Goal: Task Accomplishment & Management: Complete application form

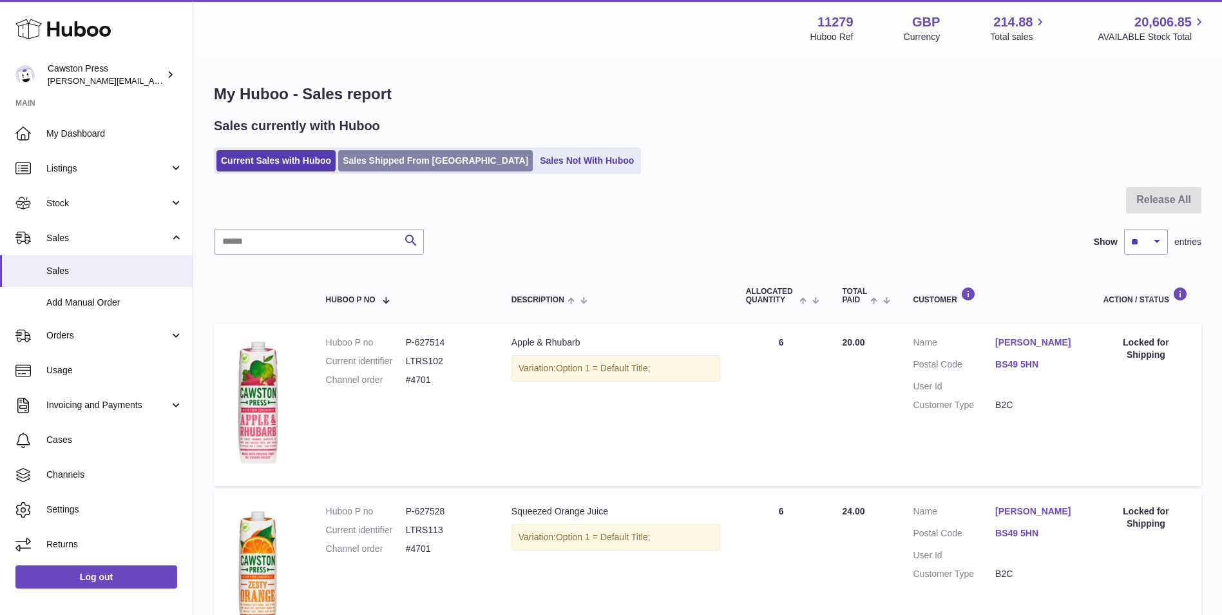
click at [420, 164] on link "Sales Shipped From Huboo" at bounding box center [435, 160] width 195 height 21
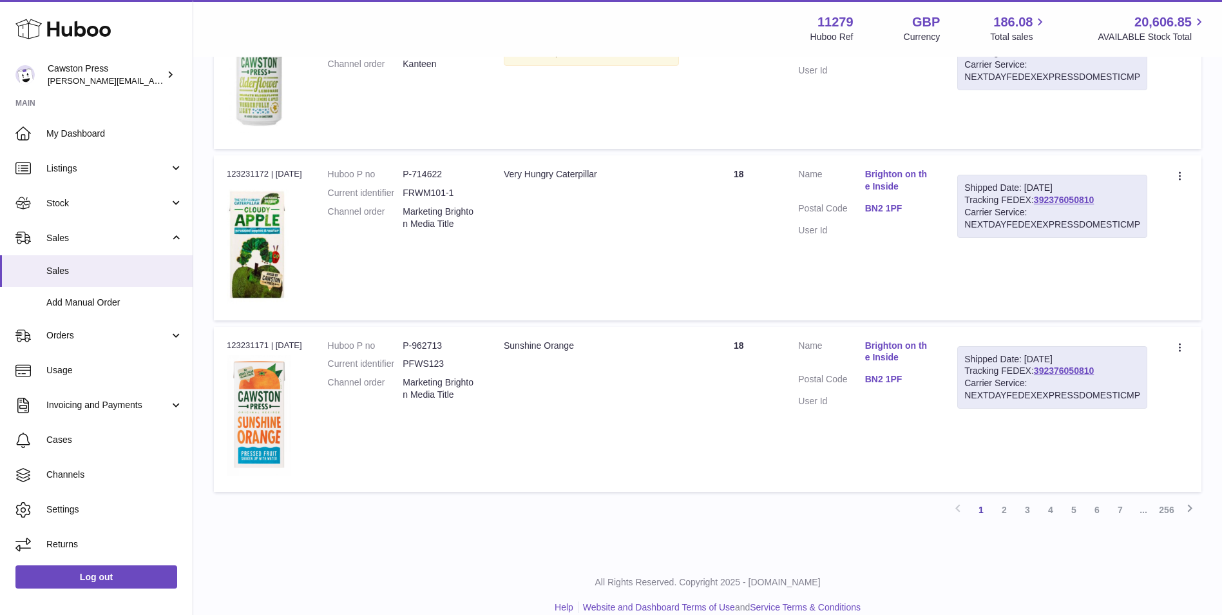
scroll to position [1404, 0]
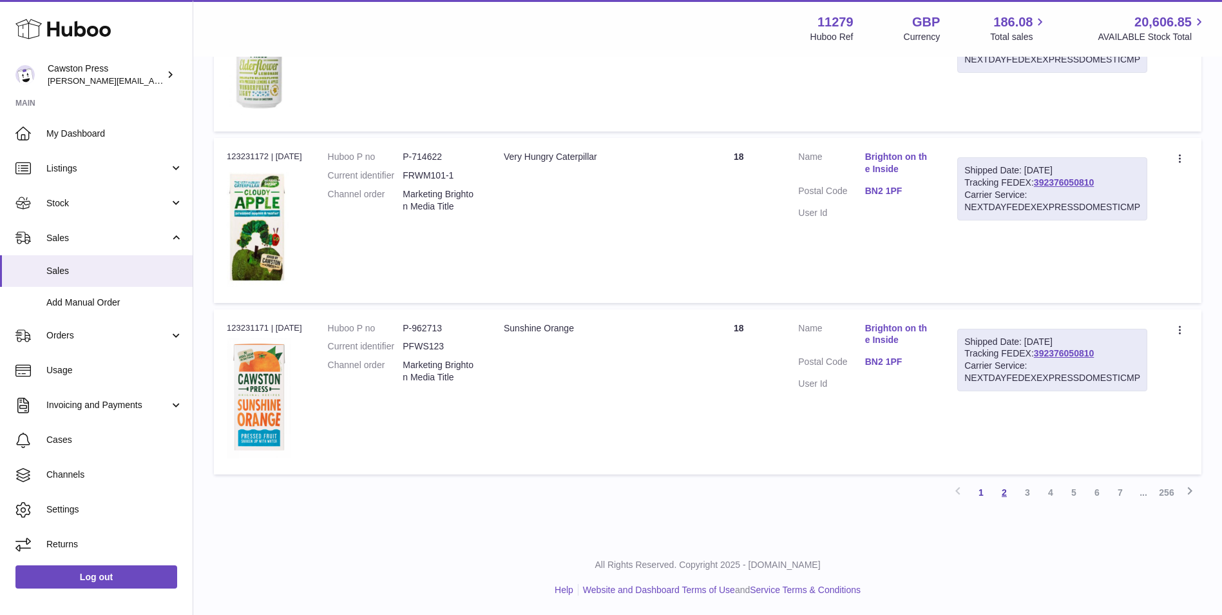
click at [1003, 490] on link "2" at bounding box center [1004, 492] width 23 height 23
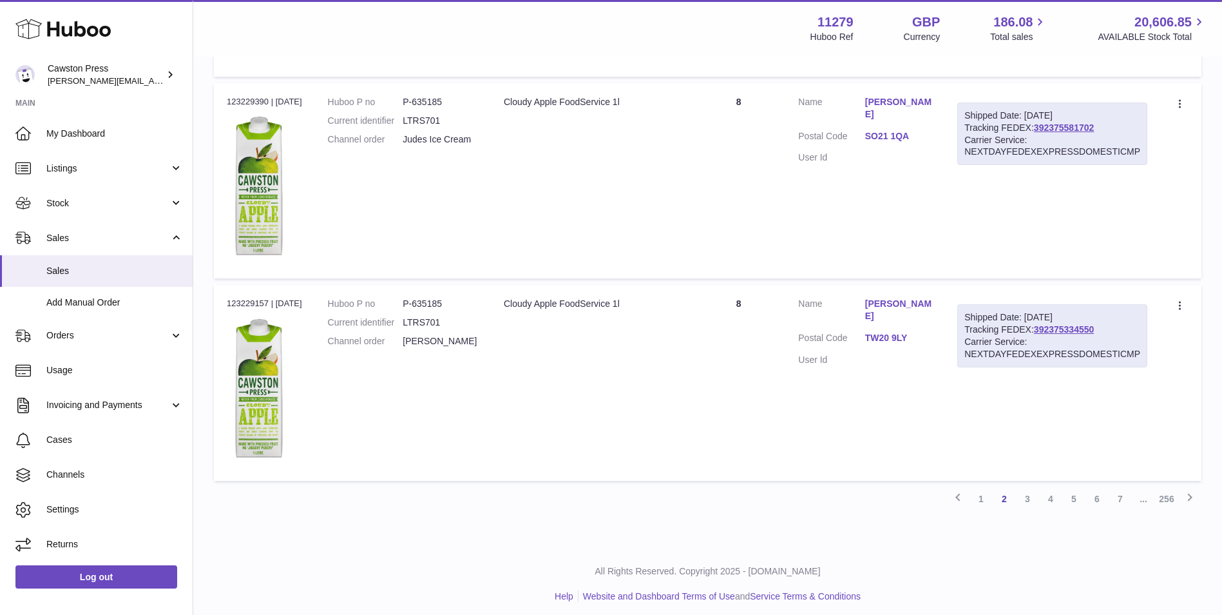
scroll to position [1719, 0]
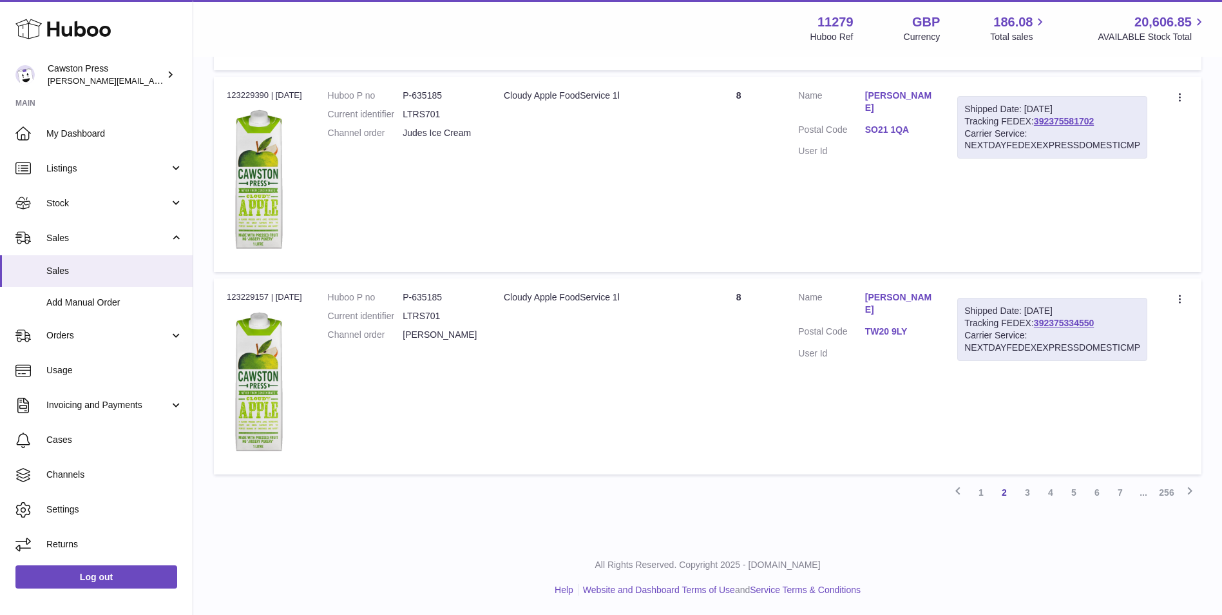
click at [1027, 494] on link "3" at bounding box center [1027, 492] width 23 height 23
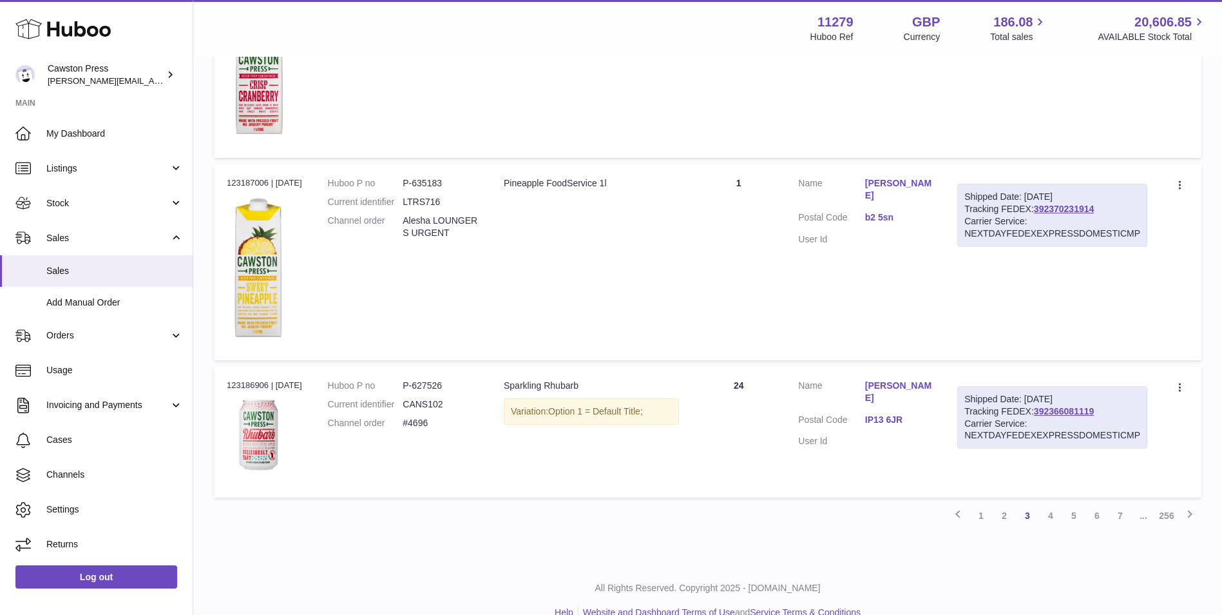
scroll to position [1563, 0]
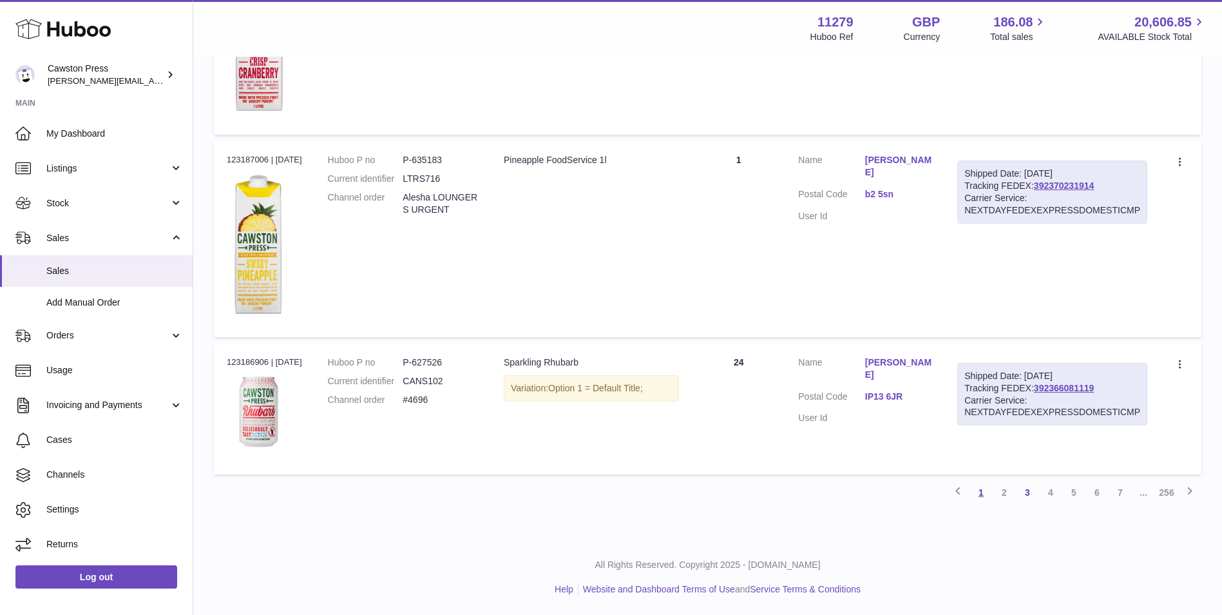
click at [986, 491] on link "1" at bounding box center [981, 492] width 23 height 23
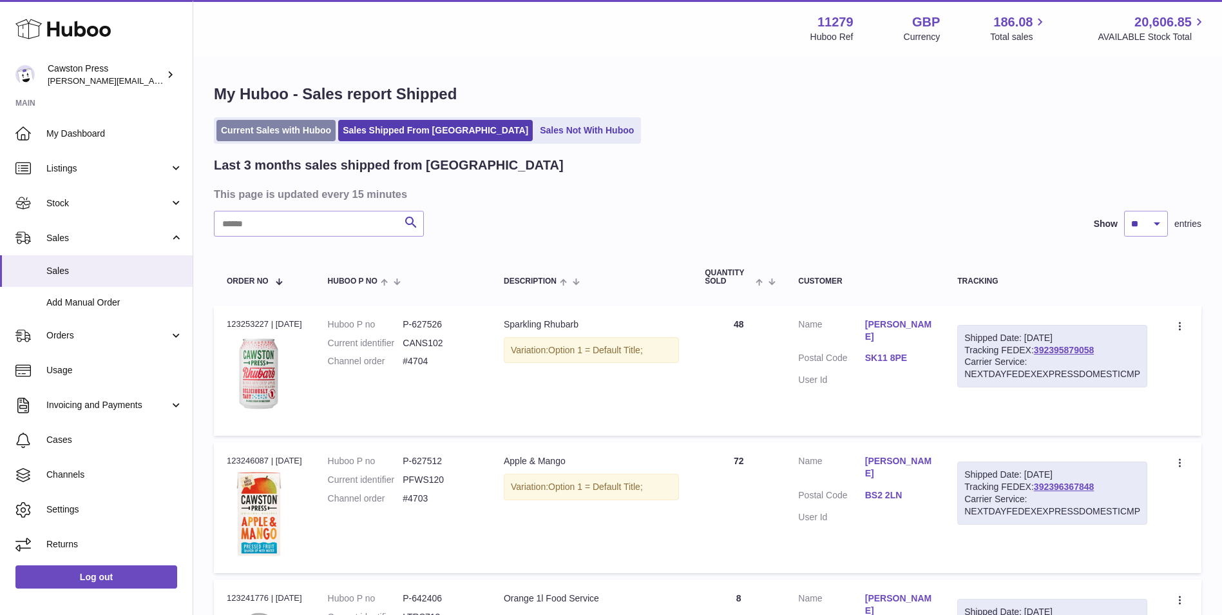
click at [305, 125] on link "Current Sales with Huboo" at bounding box center [276, 130] width 119 height 21
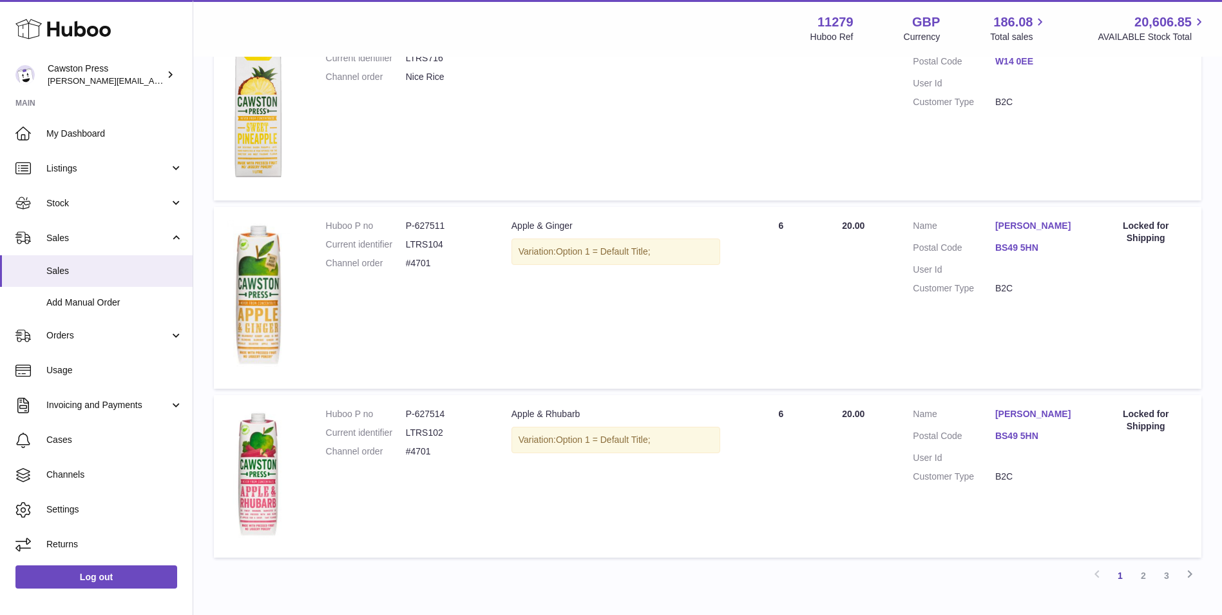
scroll to position [1365, 0]
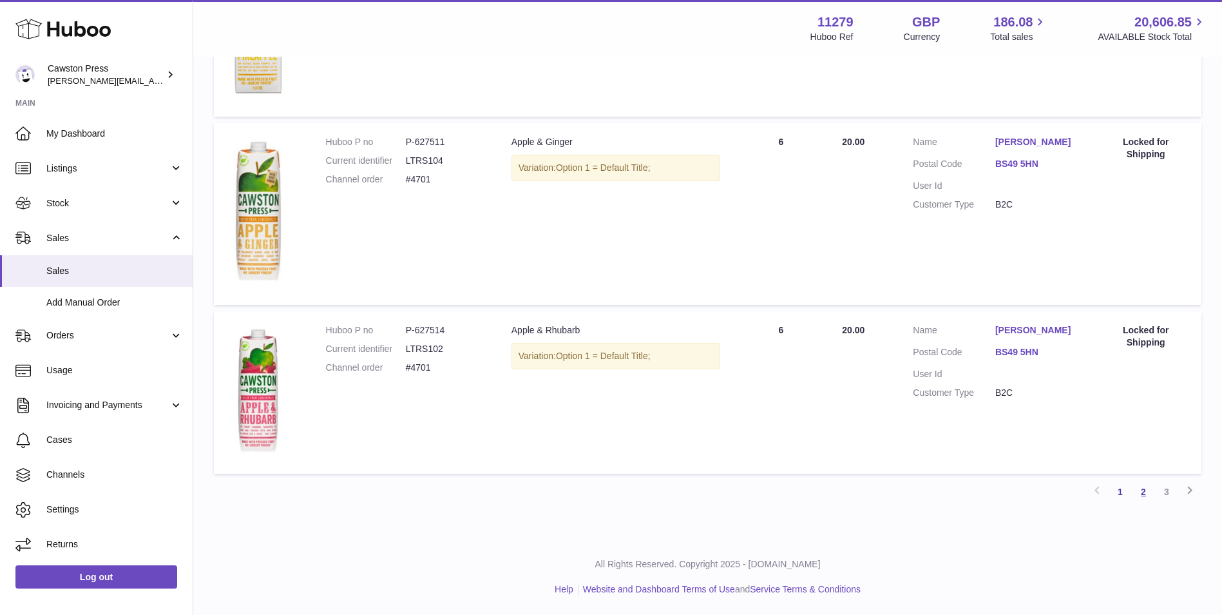
click at [1144, 494] on link "2" at bounding box center [1143, 491] width 23 height 23
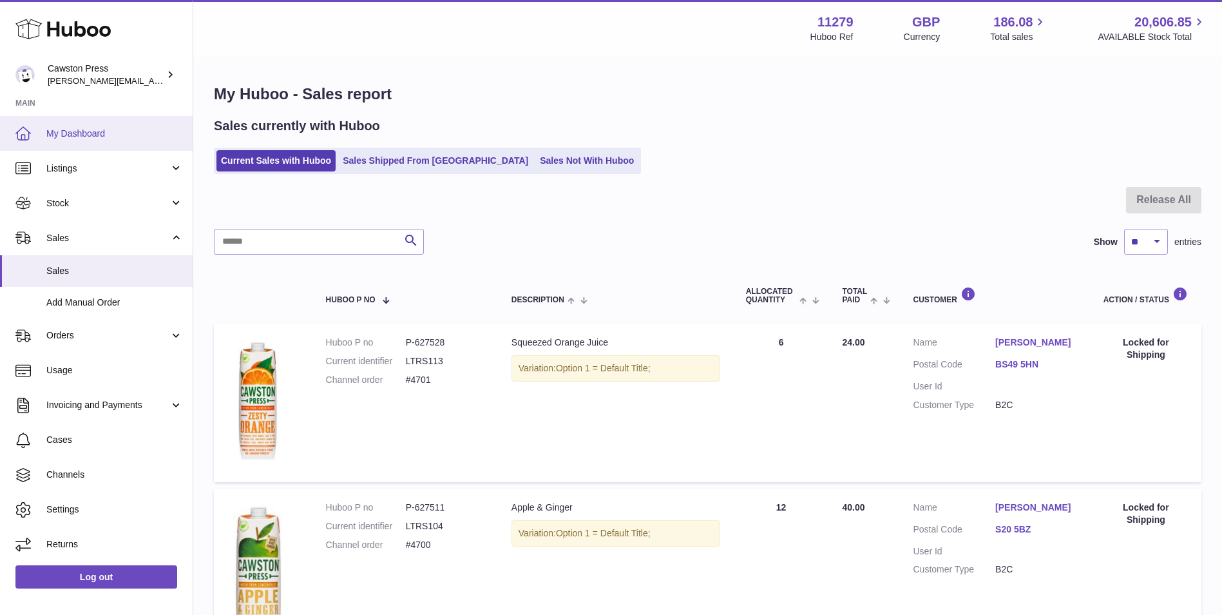
click at [60, 131] on span "My Dashboard" at bounding box center [114, 134] width 137 height 12
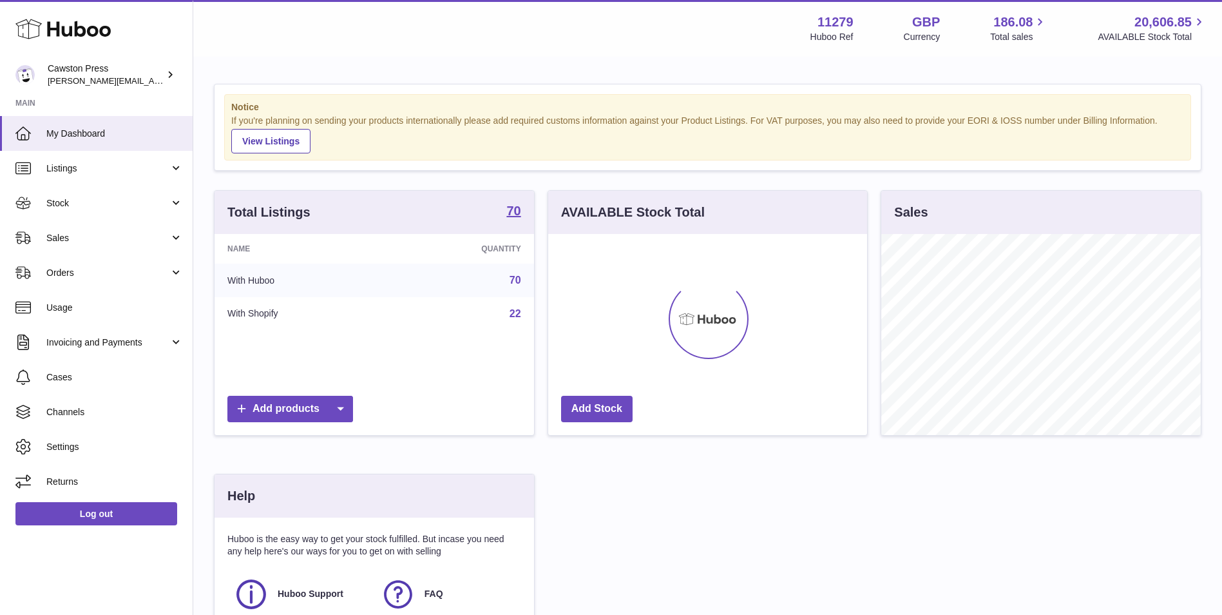
scroll to position [201, 319]
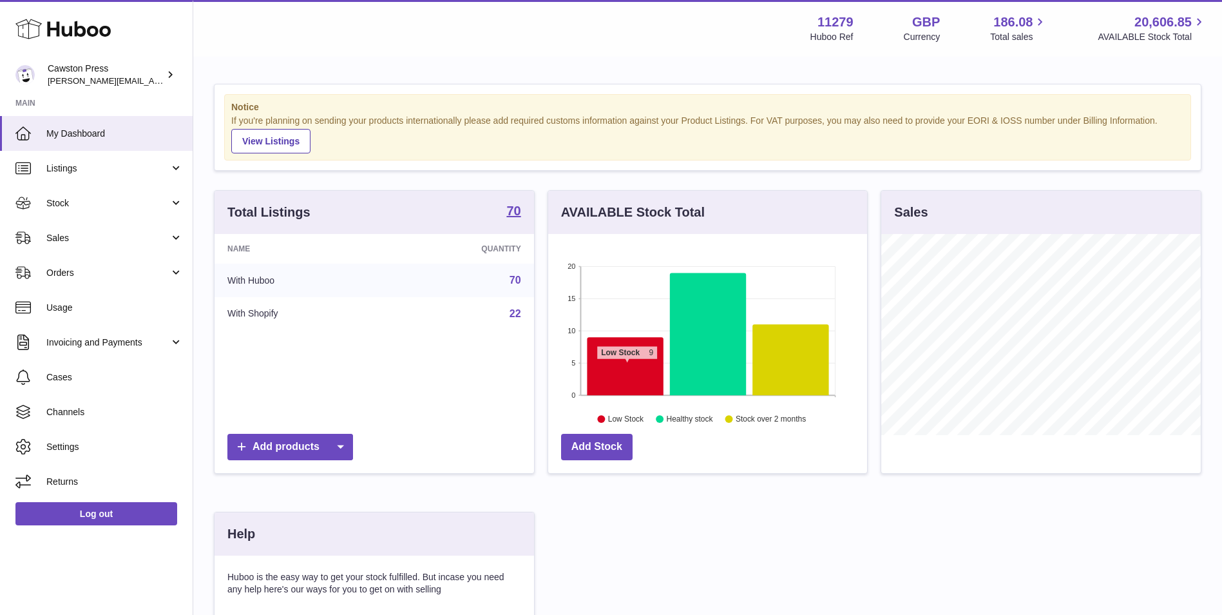
click at [627, 366] on icon at bounding box center [625, 366] width 77 height 58
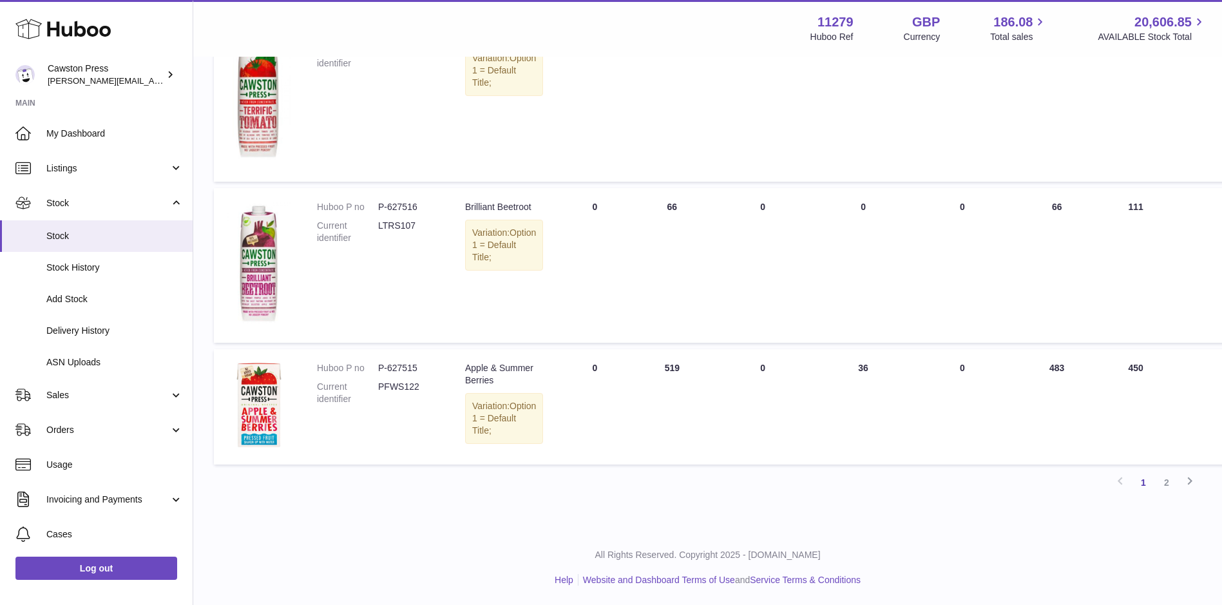
scroll to position [1079, 0]
click at [1167, 483] on link "2" at bounding box center [1166, 482] width 23 height 23
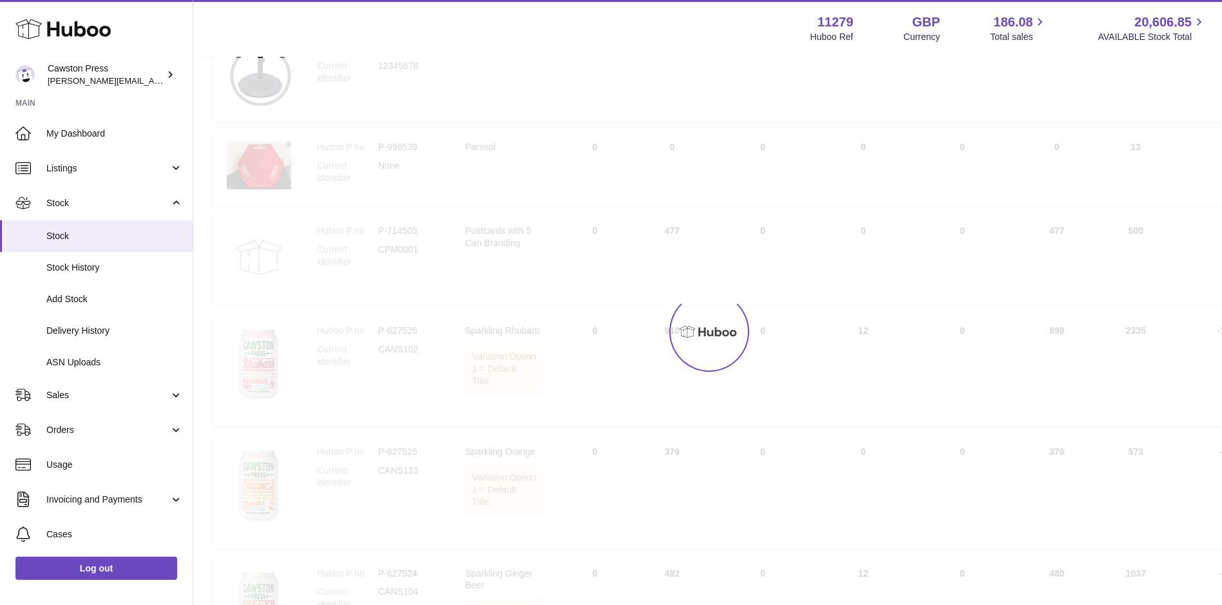
scroll to position [58, 0]
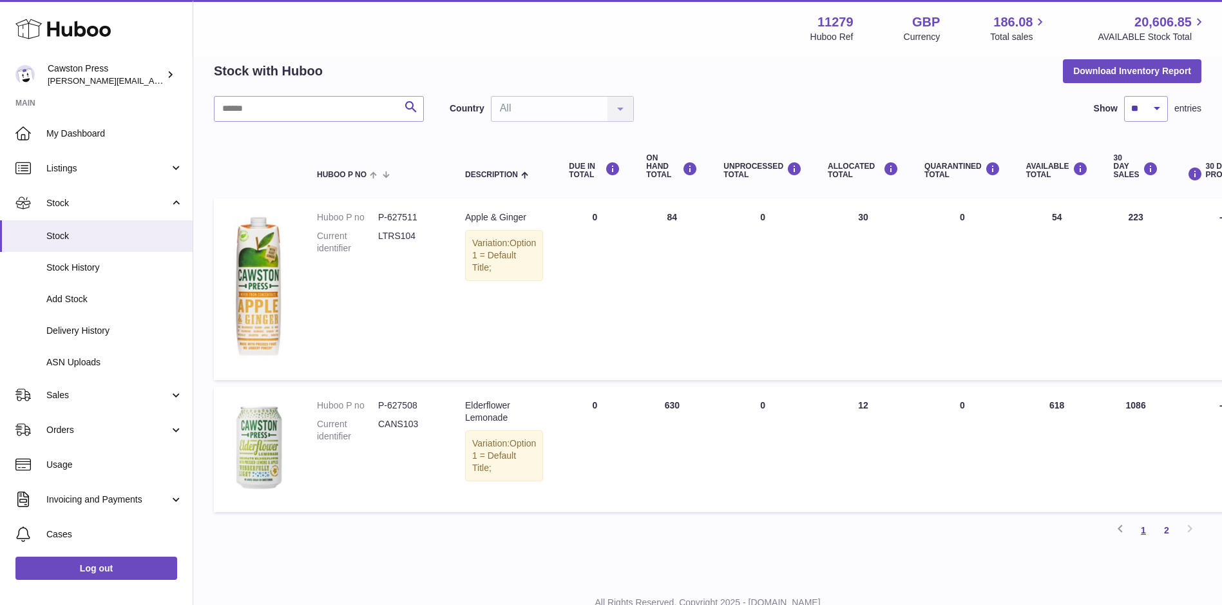
click at [1140, 534] on link "1" at bounding box center [1143, 530] width 23 height 23
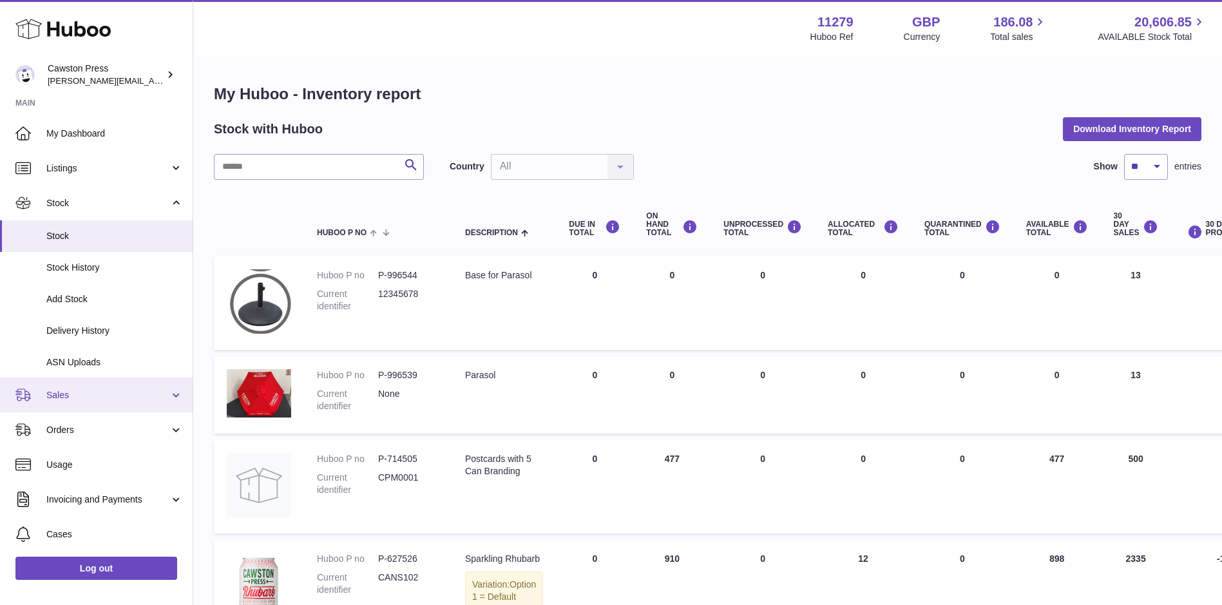
click at [84, 392] on span "Sales" at bounding box center [107, 395] width 123 height 12
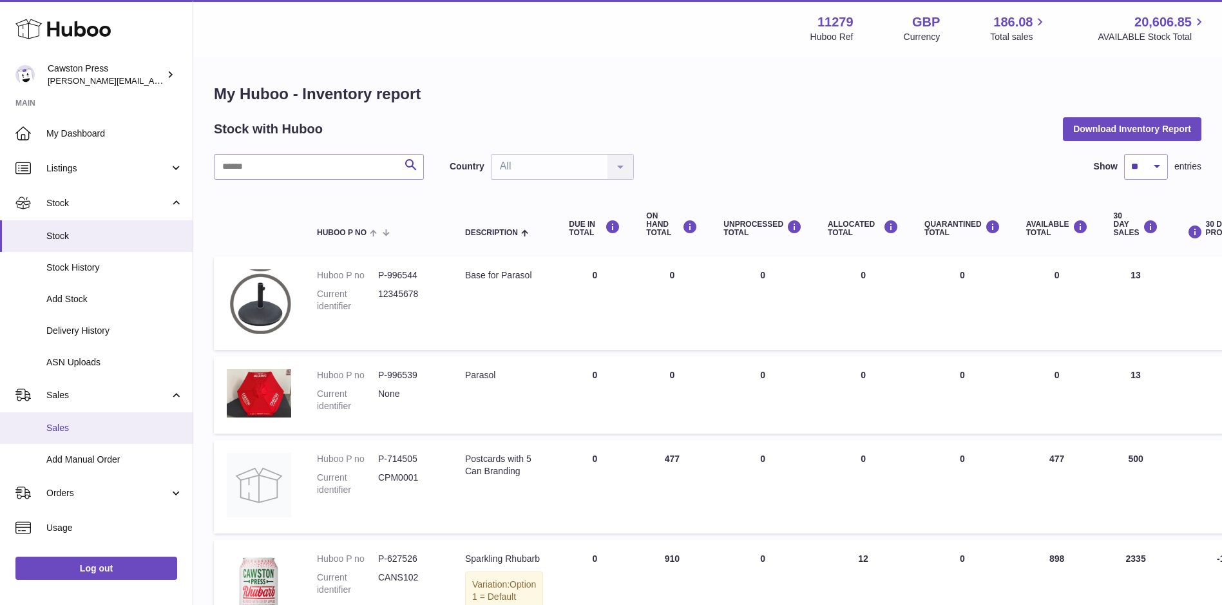
click at [82, 428] on span "Sales" at bounding box center [114, 428] width 137 height 12
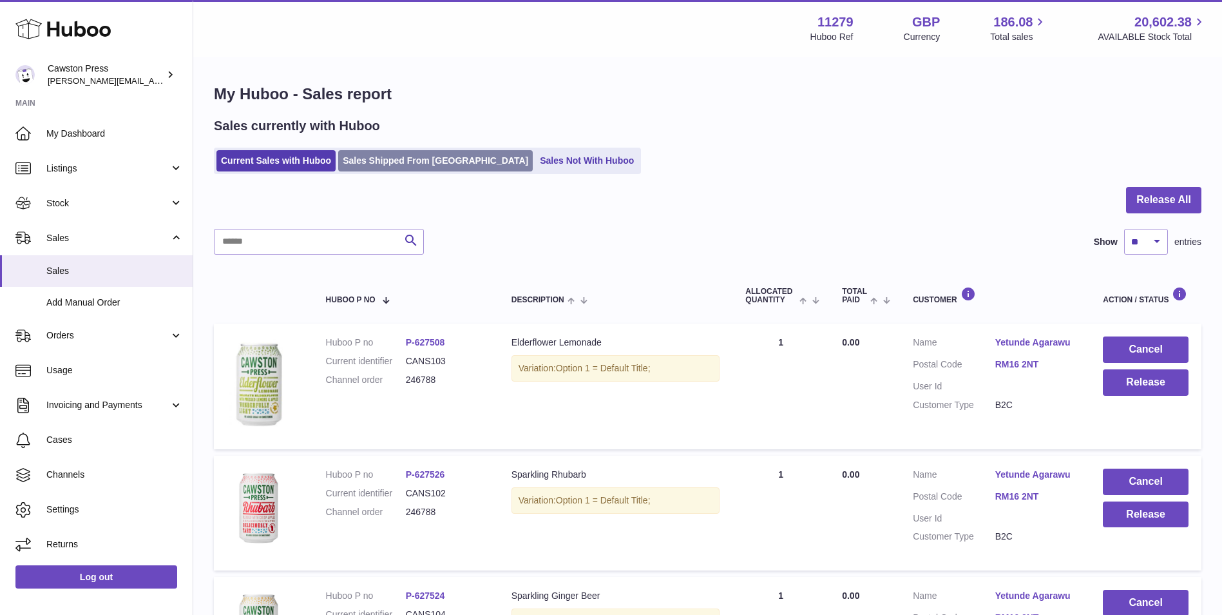
click at [405, 160] on link "Sales Shipped From Huboo" at bounding box center [435, 160] width 195 height 21
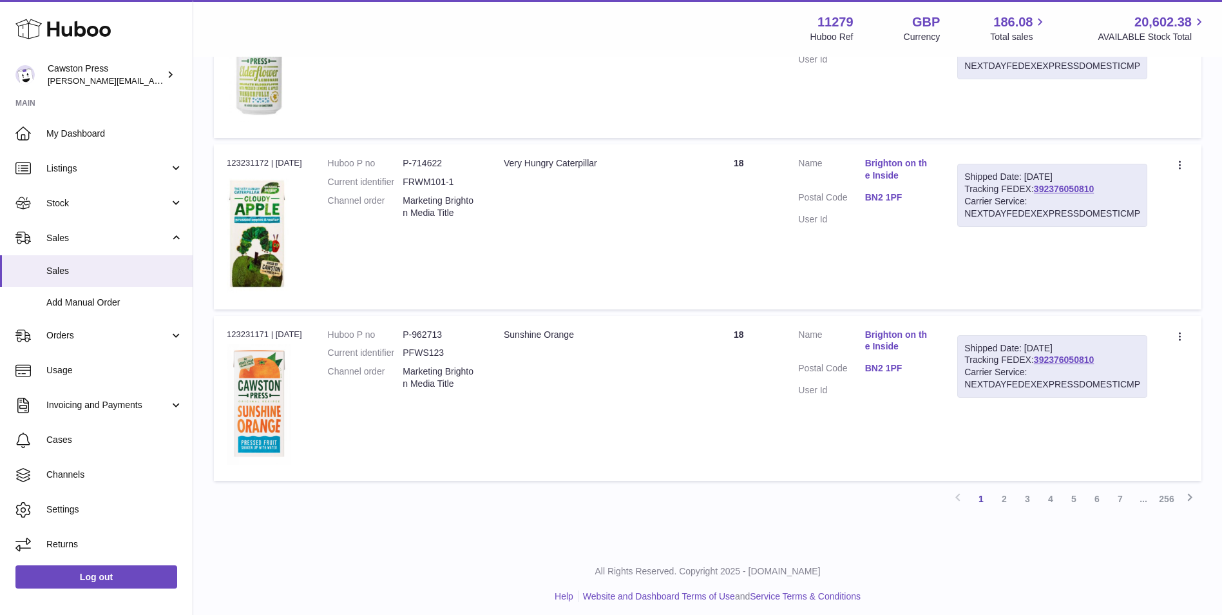
scroll to position [1404, 0]
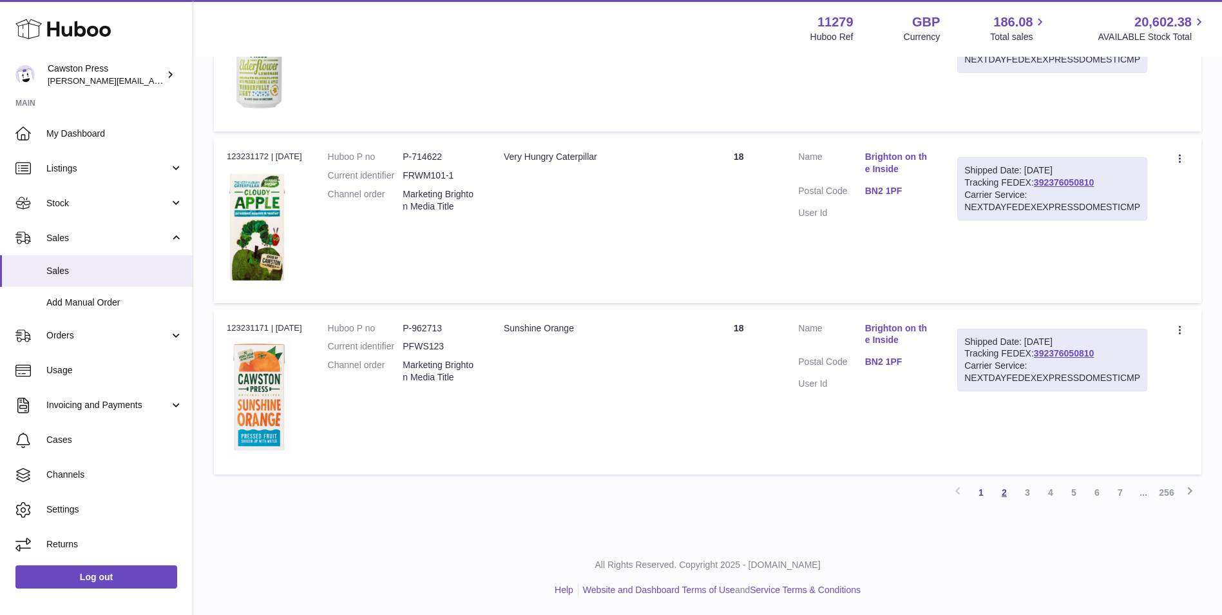
click at [1005, 496] on link "2" at bounding box center [1004, 492] width 23 height 23
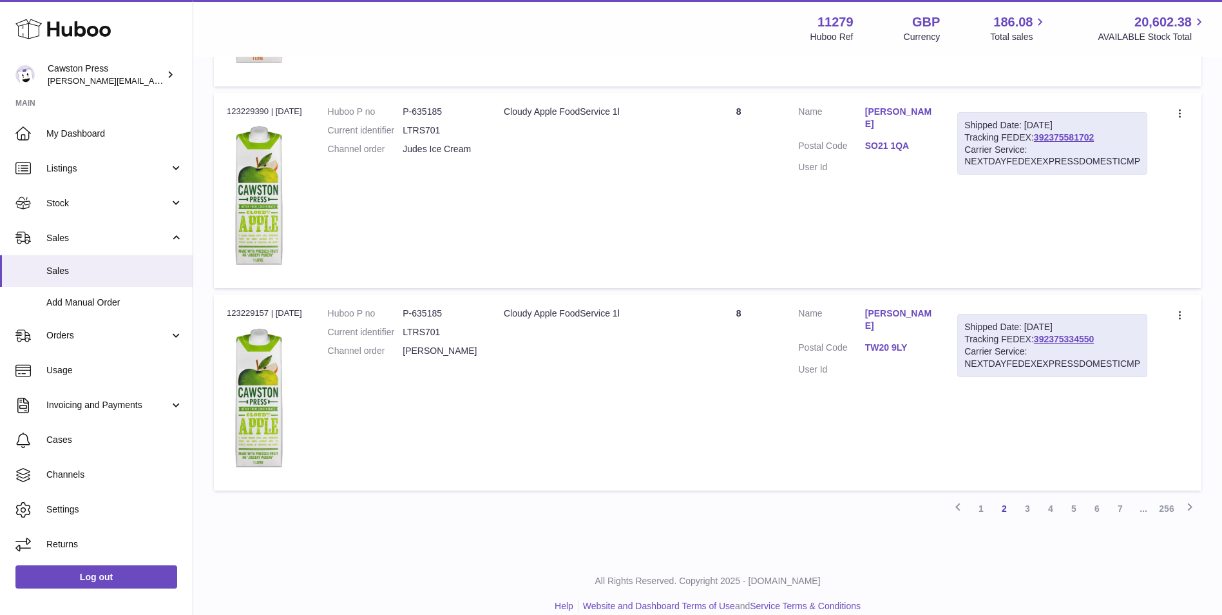
scroll to position [1719, 0]
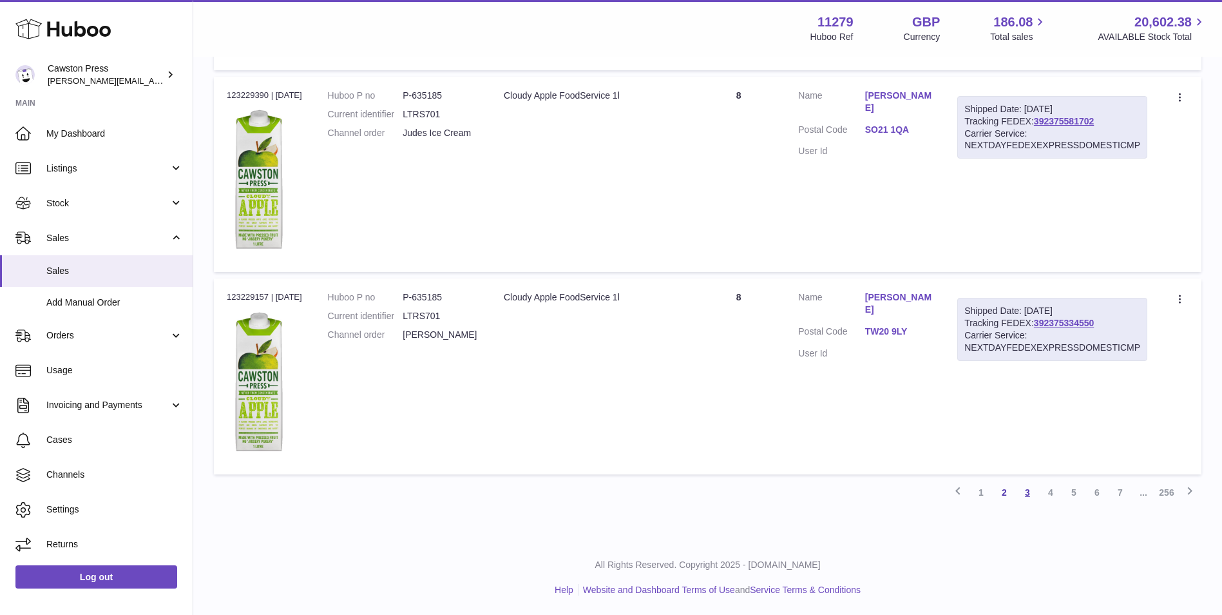
click at [1028, 491] on link "3" at bounding box center [1027, 492] width 23 height 23
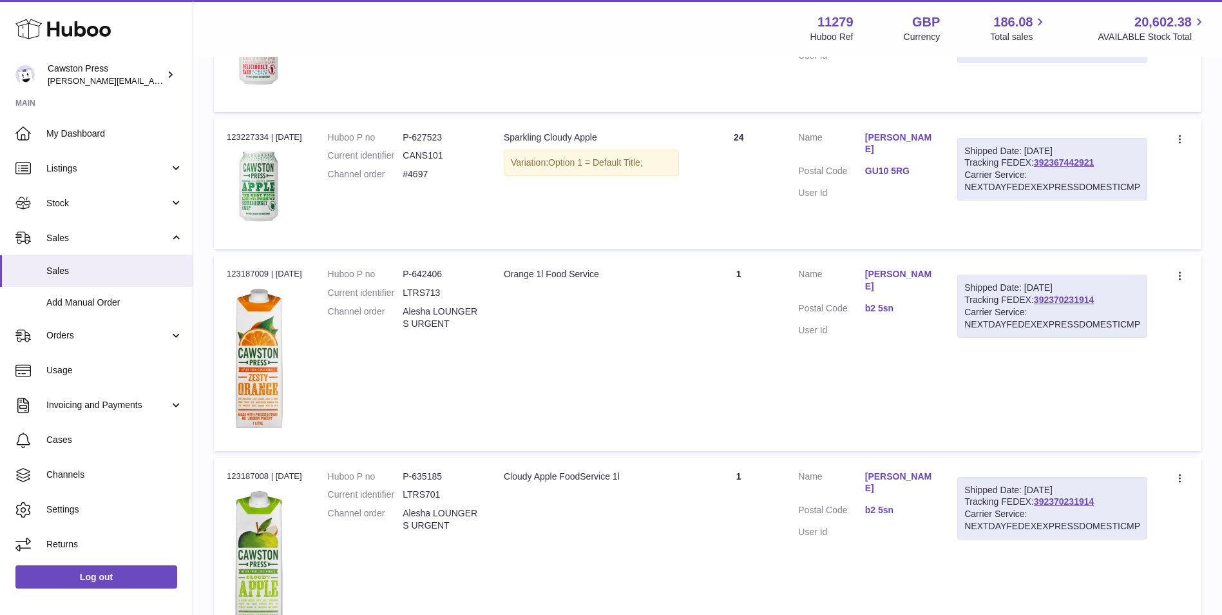
scroll to position [960, 0]
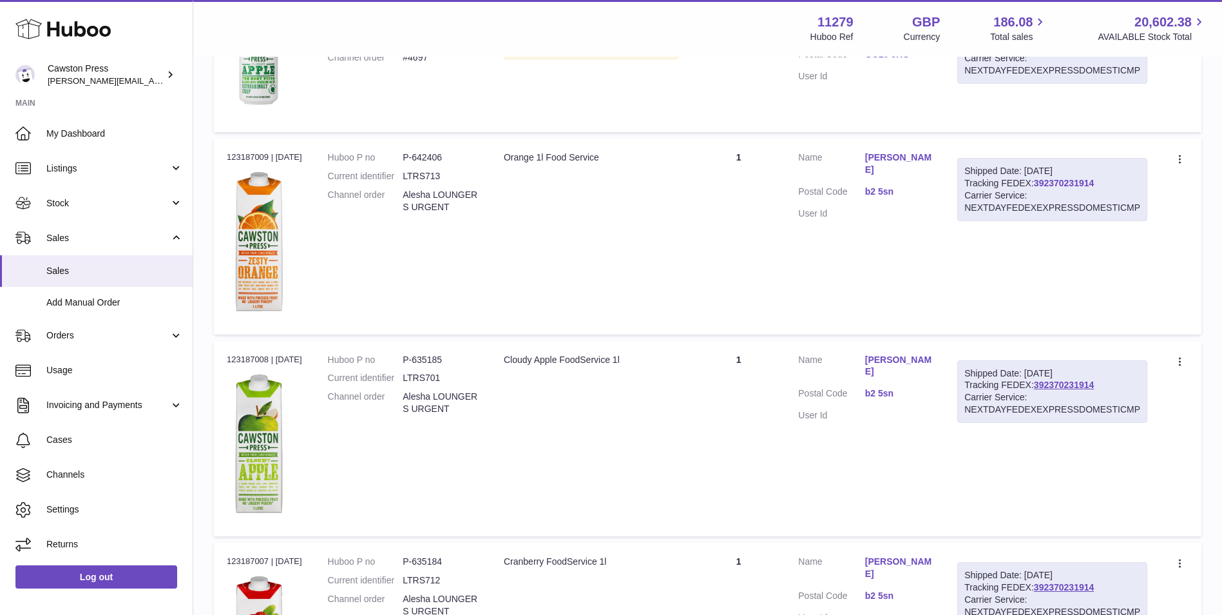
click at [1066, 184] on link "392370231914" at bounding box center [1064, 183] width 60 height 10
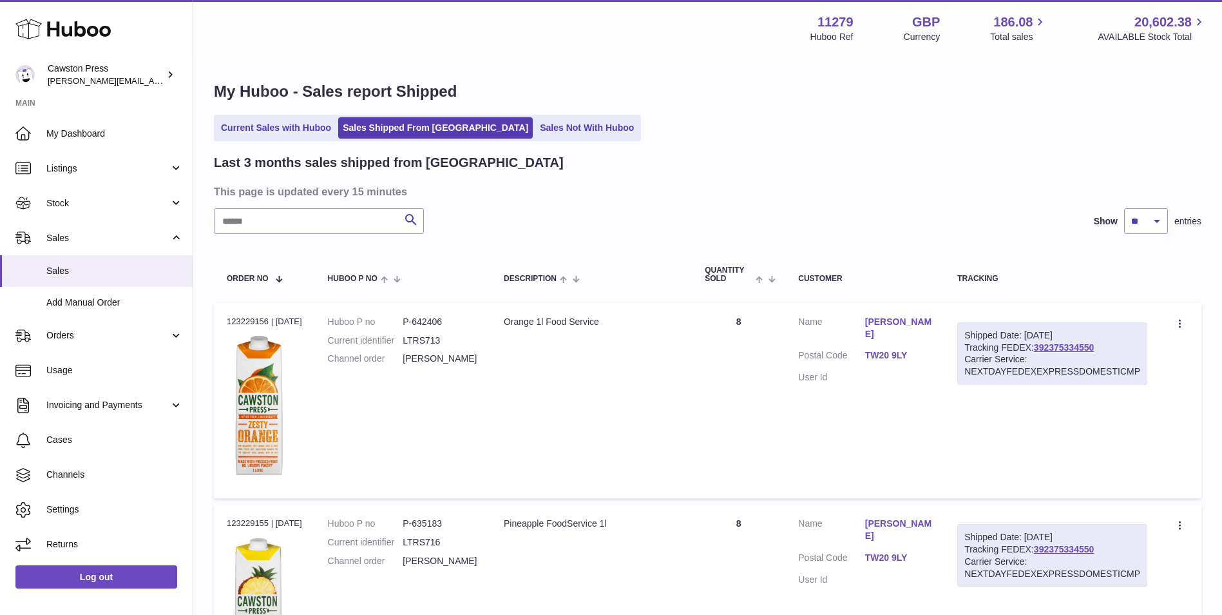
scroll to position [0, 0]
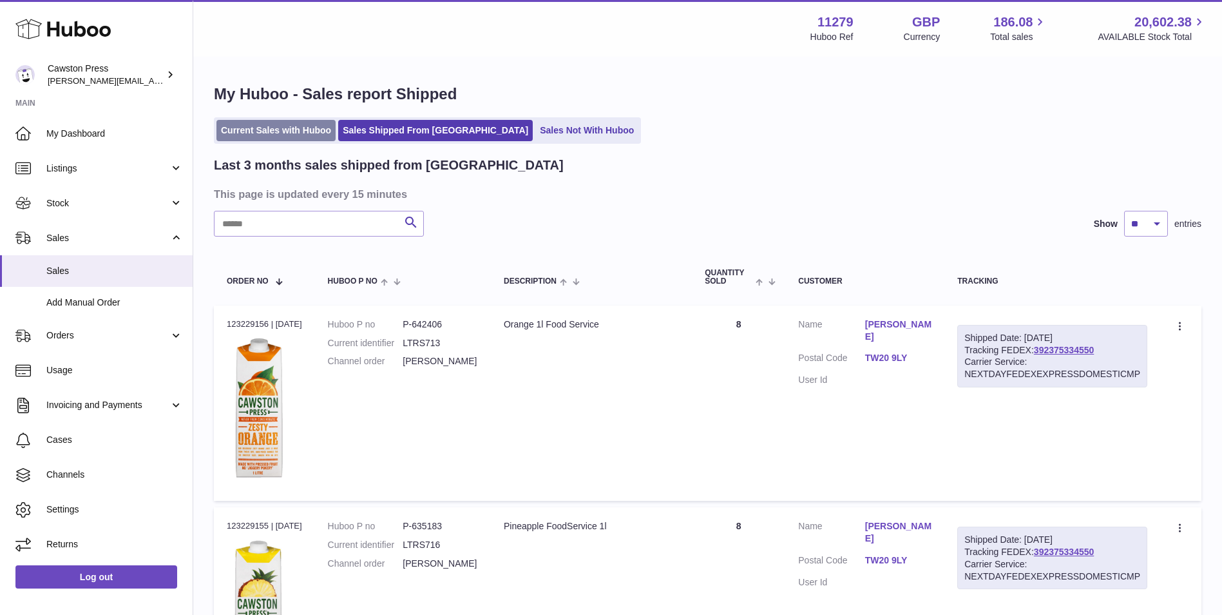
click at [284, 124] on link "Current Sales with Huboo" at bounding box center [276, 130] width 119 height 21
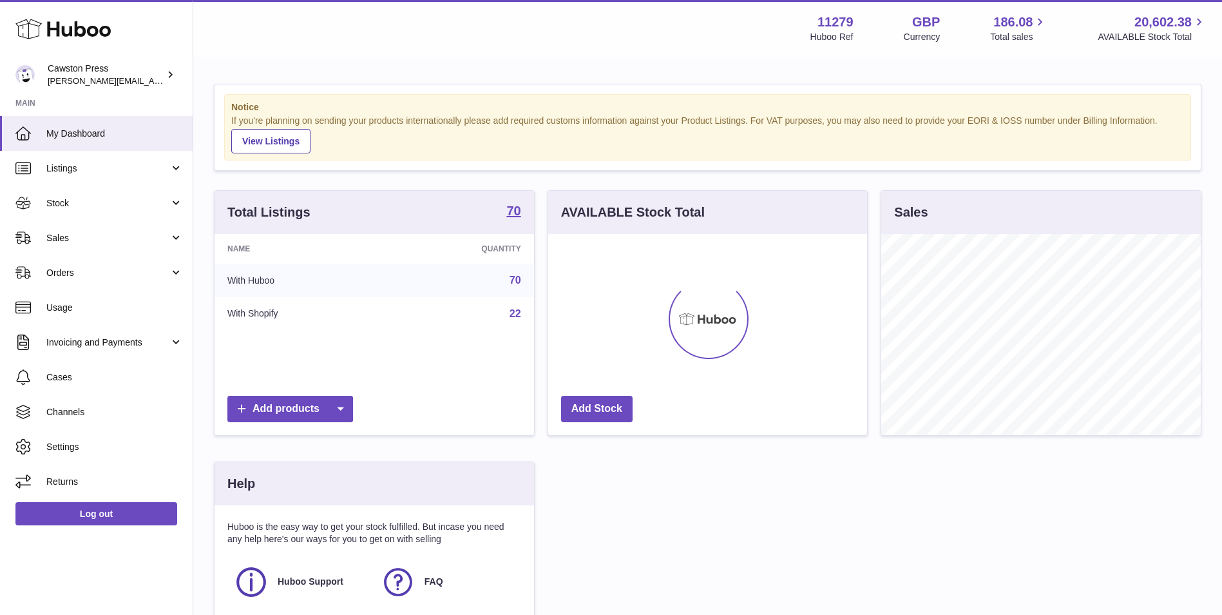
scroll to position [201, 319]
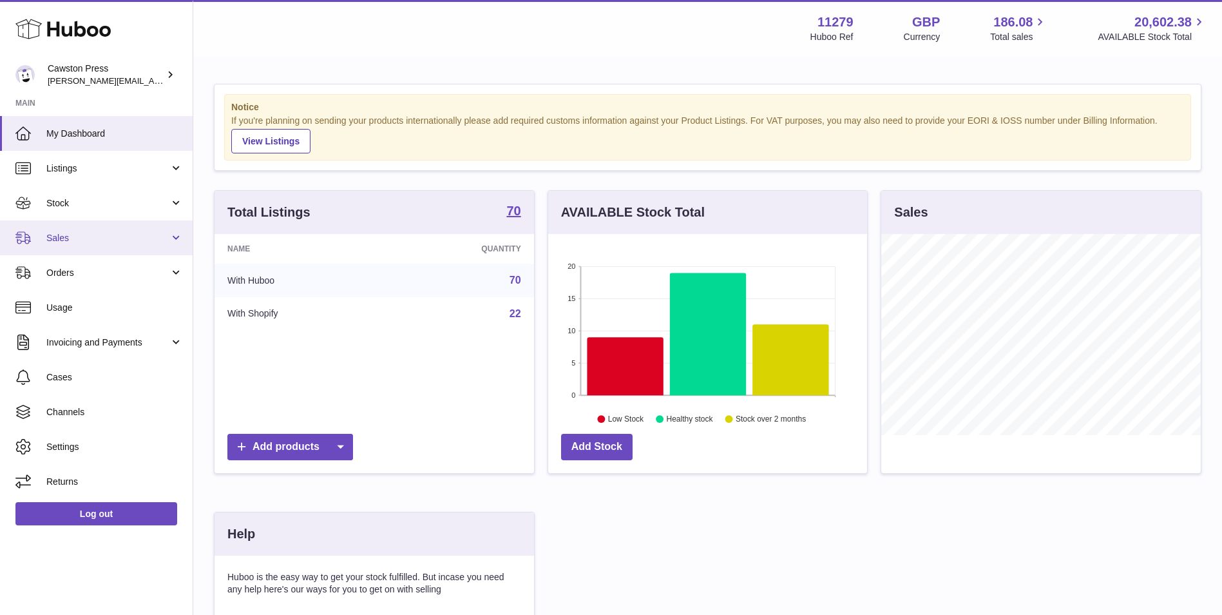
click at [86, 233] on span "Sales" at bounding box center [107, 238] width 123 height 12
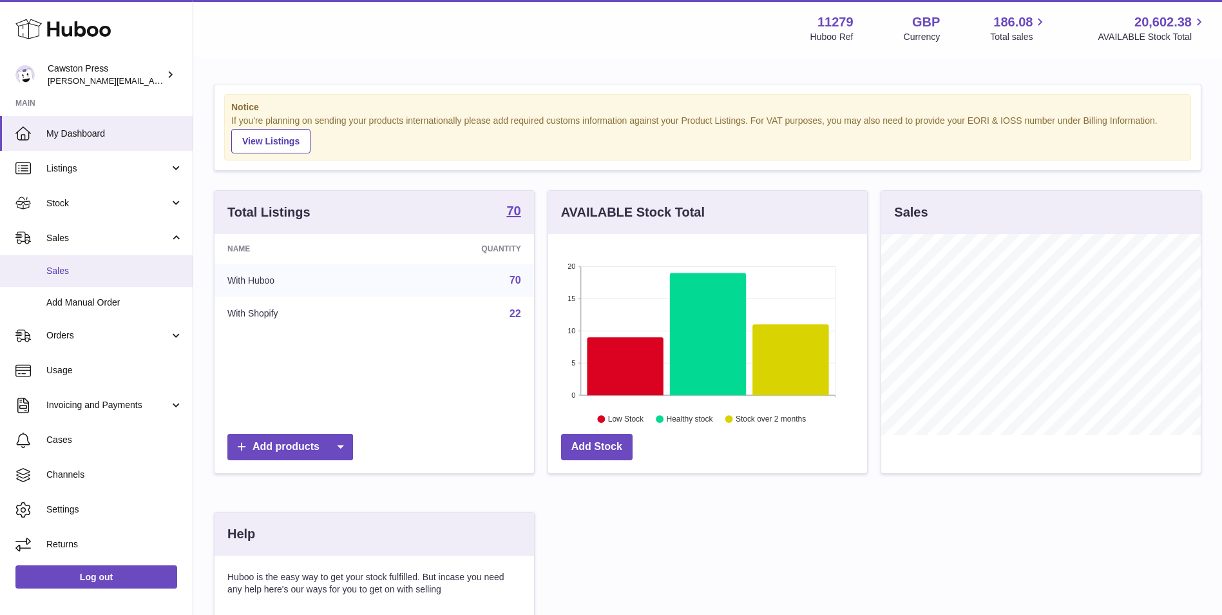
click at [88, 273] on span "Sales" at bounding box center [114, 271] width 137 height 12
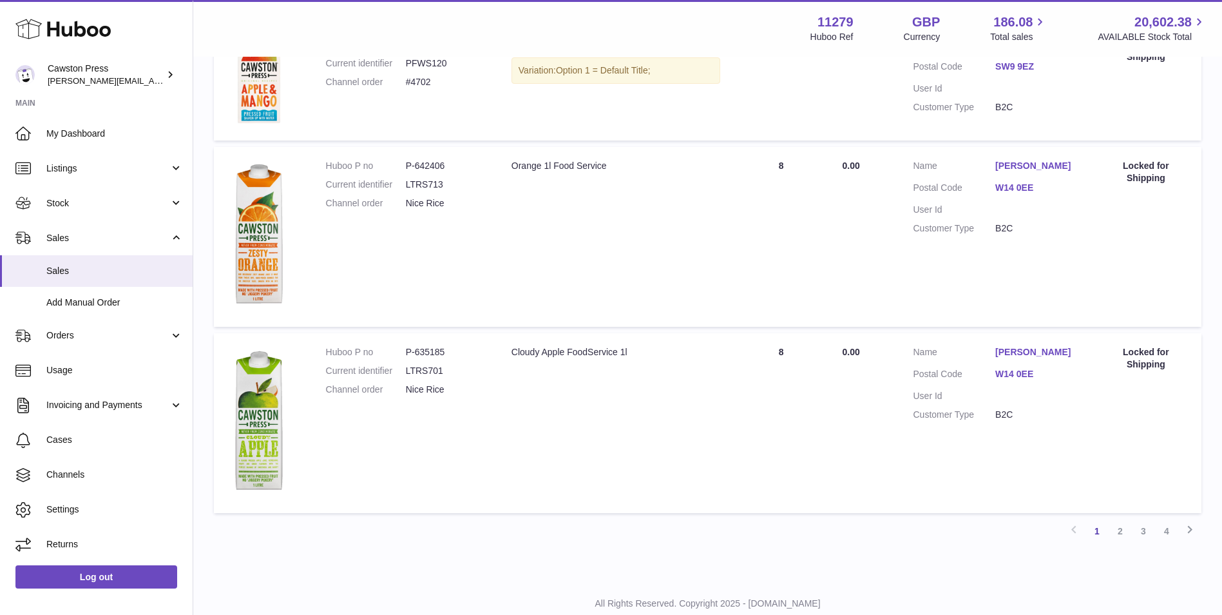
scroll to position [1160, 0]
click at [1121, 532] on link "2" at bounding box center [1120, 528] width 23 height 23
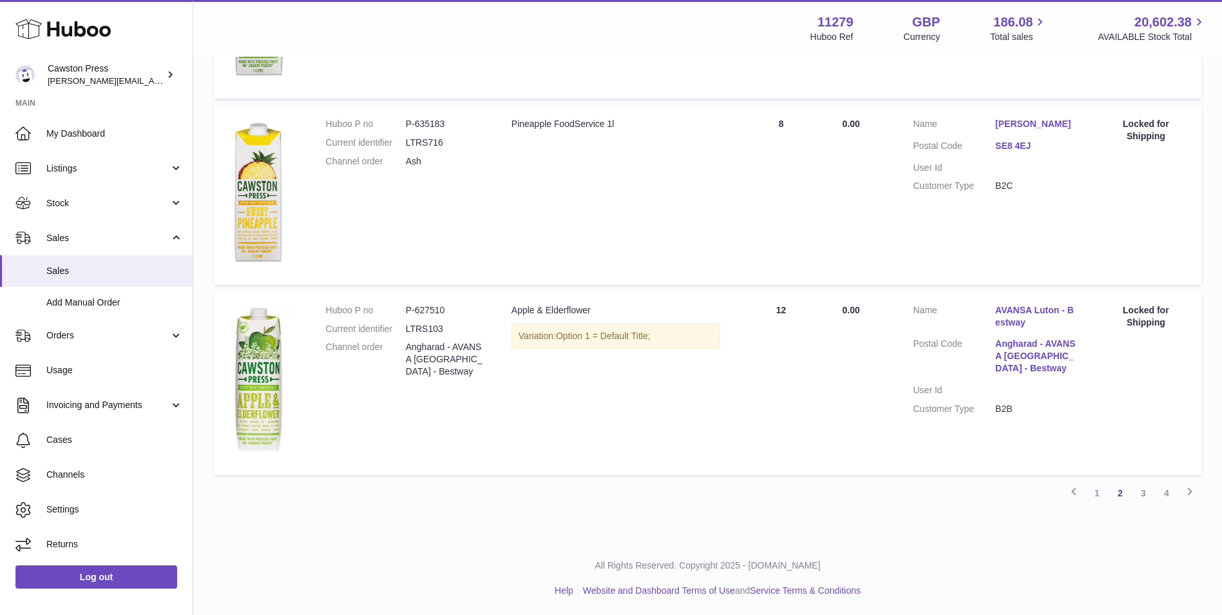
scroll to position [1601, 0]
click at [1101, 488] on link "1" at bounding box center [1097, 491] width 23 height 23
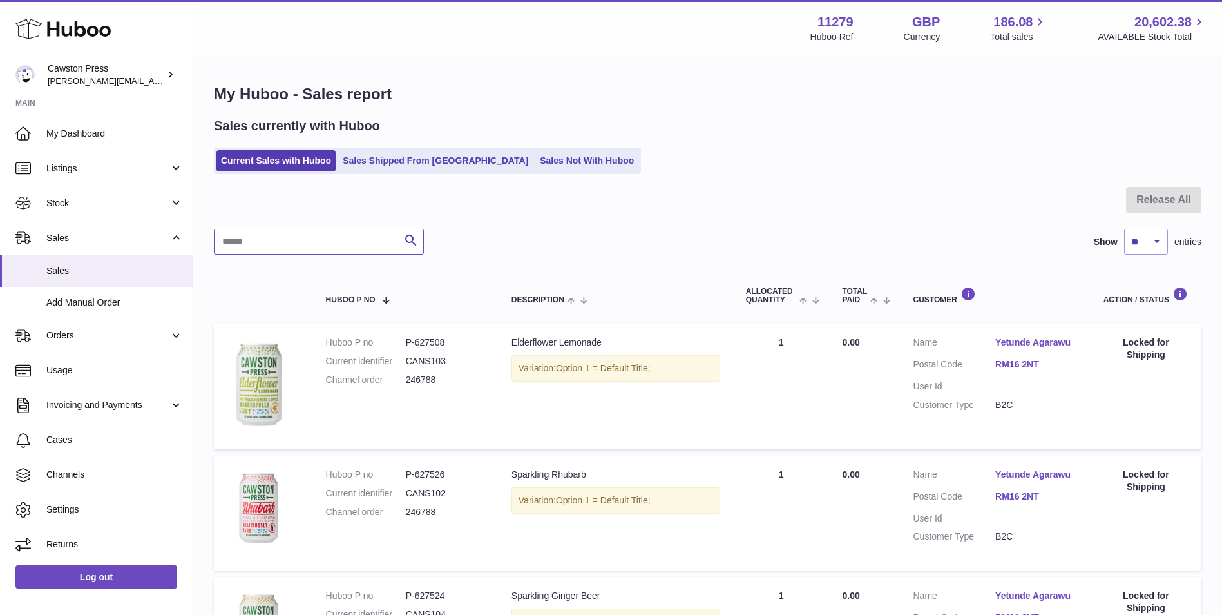
click at [258, 240] on input "text" at bounding box center [319, 242] width 210 height 26
click at [412, 159] on link "Sales Shipped From [GEOGRAPHIC_DATA]" at bounding box center [435, 160] width 195 height 21
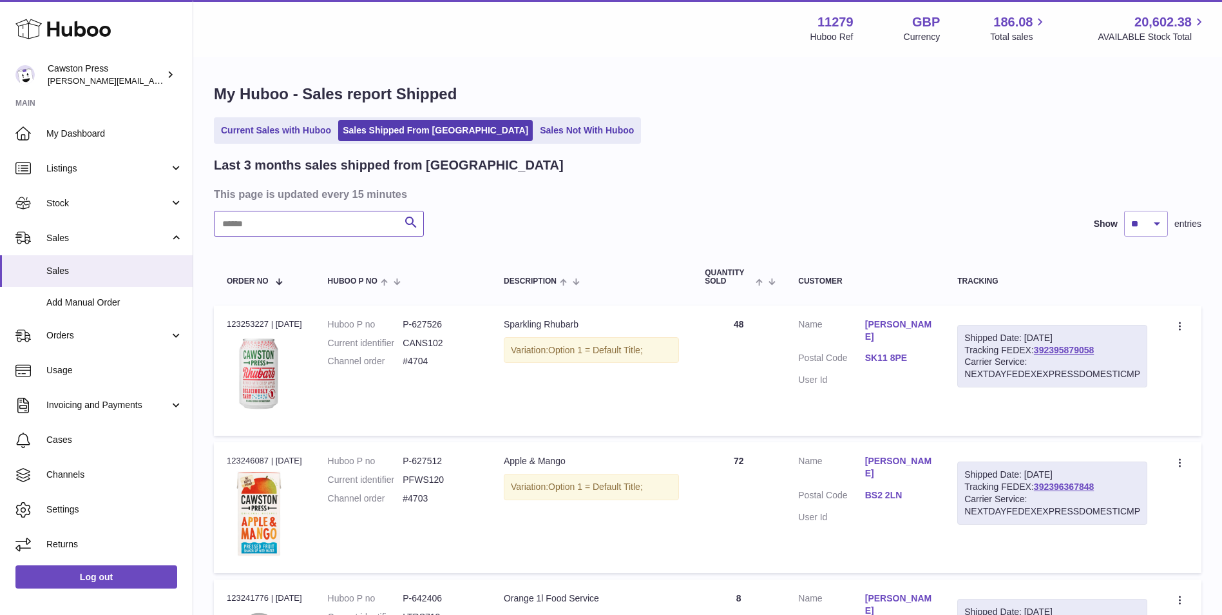
click at [309, 226] on input "text" at bounding box center [319, 224] width 210 height 26
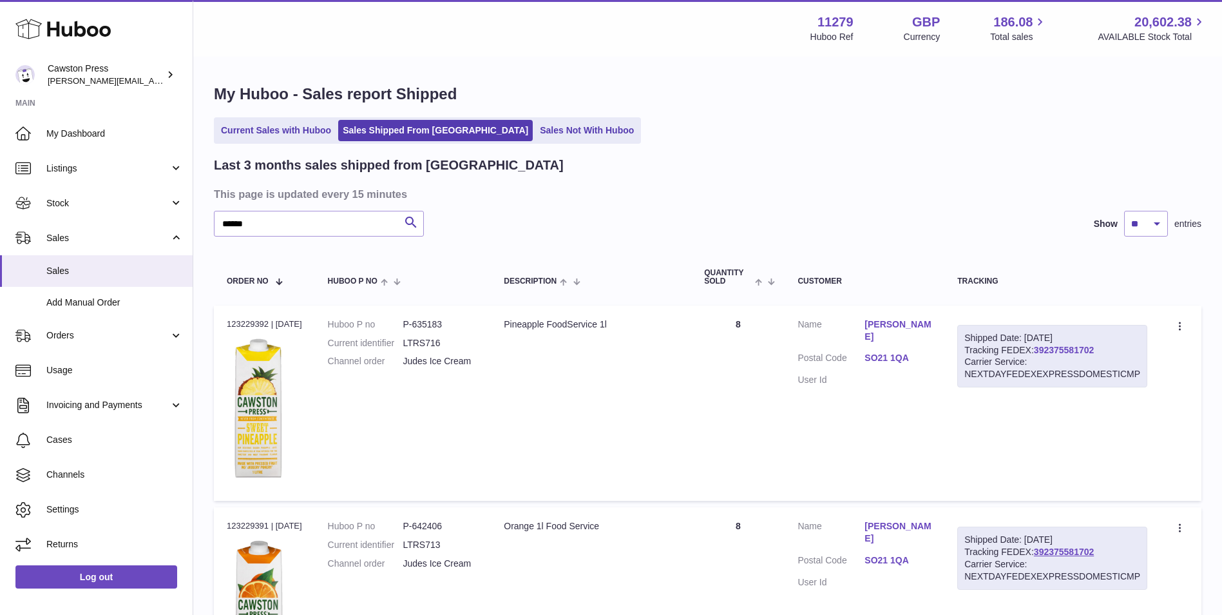
click at [1071, 351] on link "392375581702" at bounding box center [1064, 350] width 60 height 10
drag, startPoint x: 280, startPoint y: 224, endPoint x: 206, endPoint y: 226, distance: 74.8
click at [209, 222] on div "My Huboo - Sales report Shipped Current Sales with Huboo Sales Shipped From Hub…" at bounding box center [707, 497] width 1029 height 879
type input "*****"
click at [1070, 351] on link "392375292300" at bounding box center [1064, 350] width 60 height 10
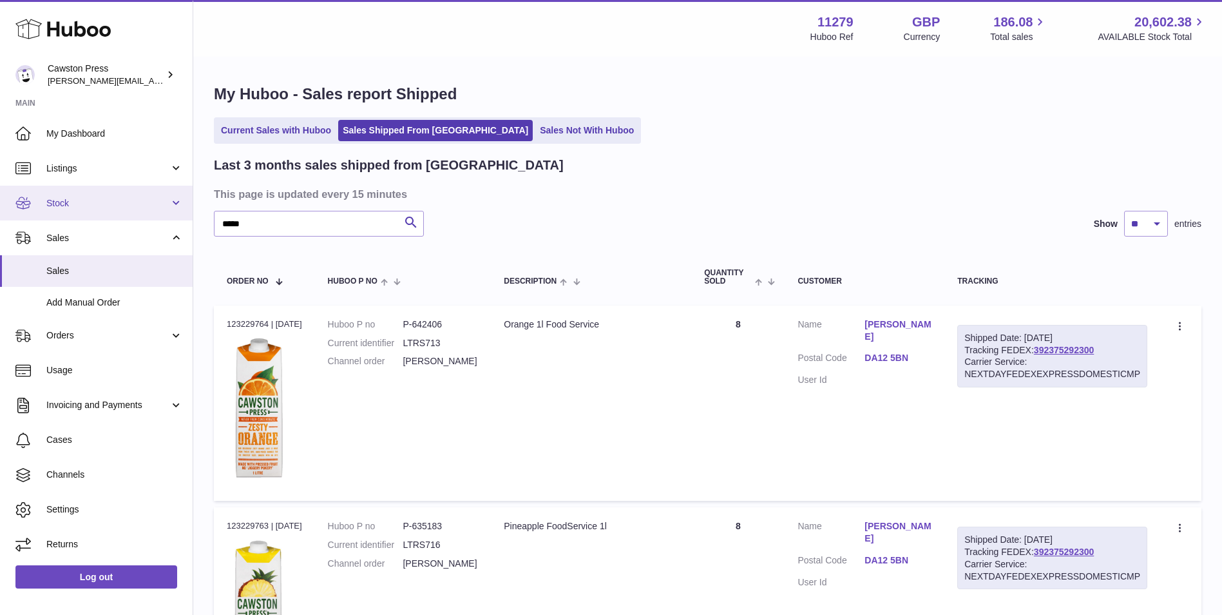
click at [77, 200] on span "Stock" at bounding box center [107, 203] width 123 height 12
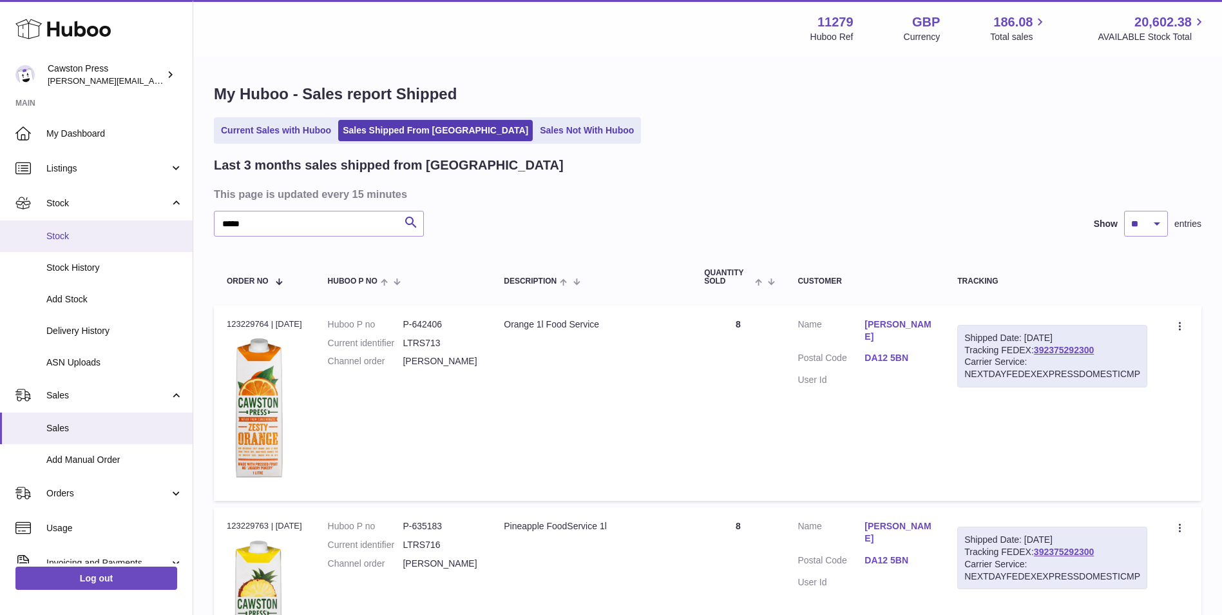
click at [73, 240] on span "Stock" at bounding box center [114, 236] width 137 height 12
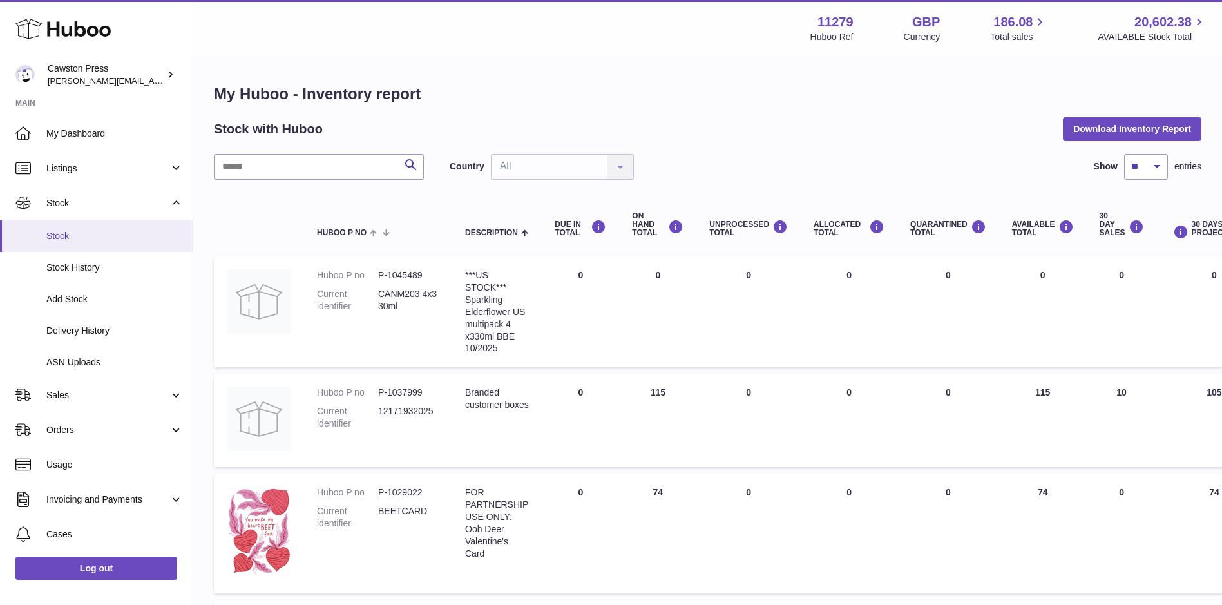
click at [76, 235] on span "Stock" at bounding box center [114, 236] width 137 height 12
click at [79, 397] on span "Sales" at bounding box center [107, 395] width 123 height 12
click at [86, 459] on span "Add Manual Order" at bounding box center [114, 460] width 137 height 12
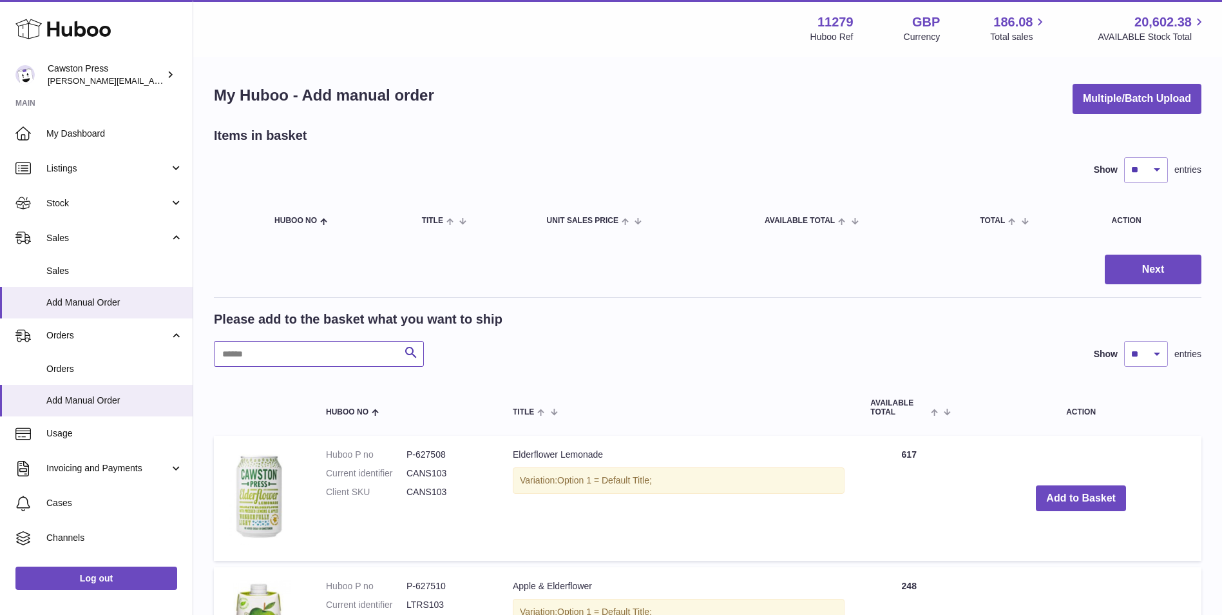
click at [322, 358] on input "text" at bounding box center [319, 354] width 210 height 26
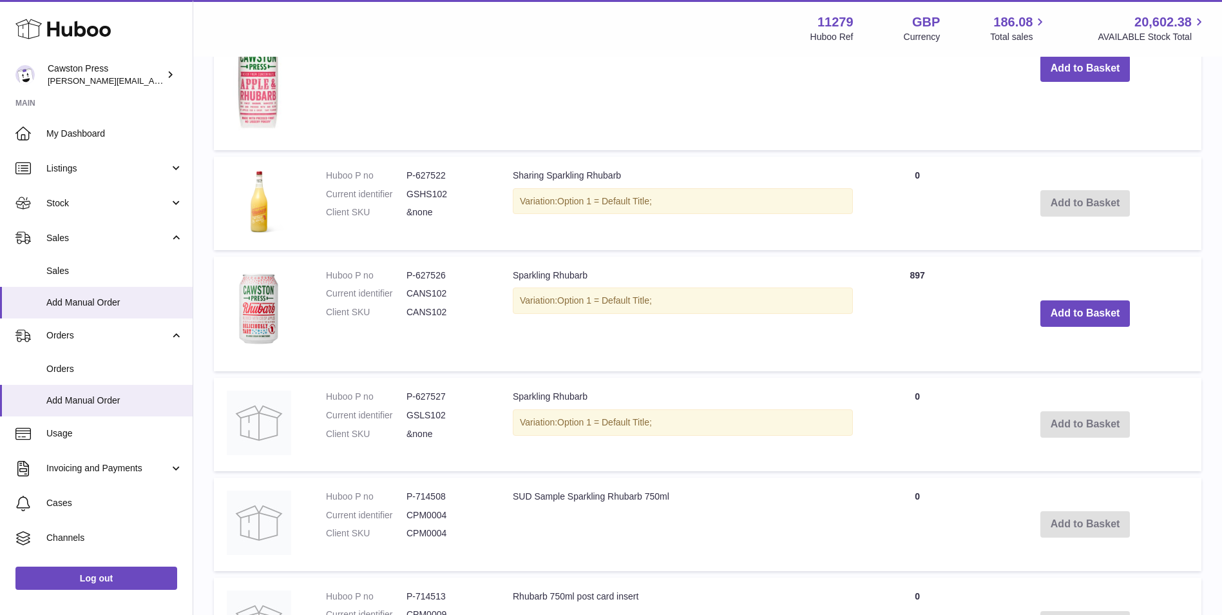
scroll to position [451, 0]
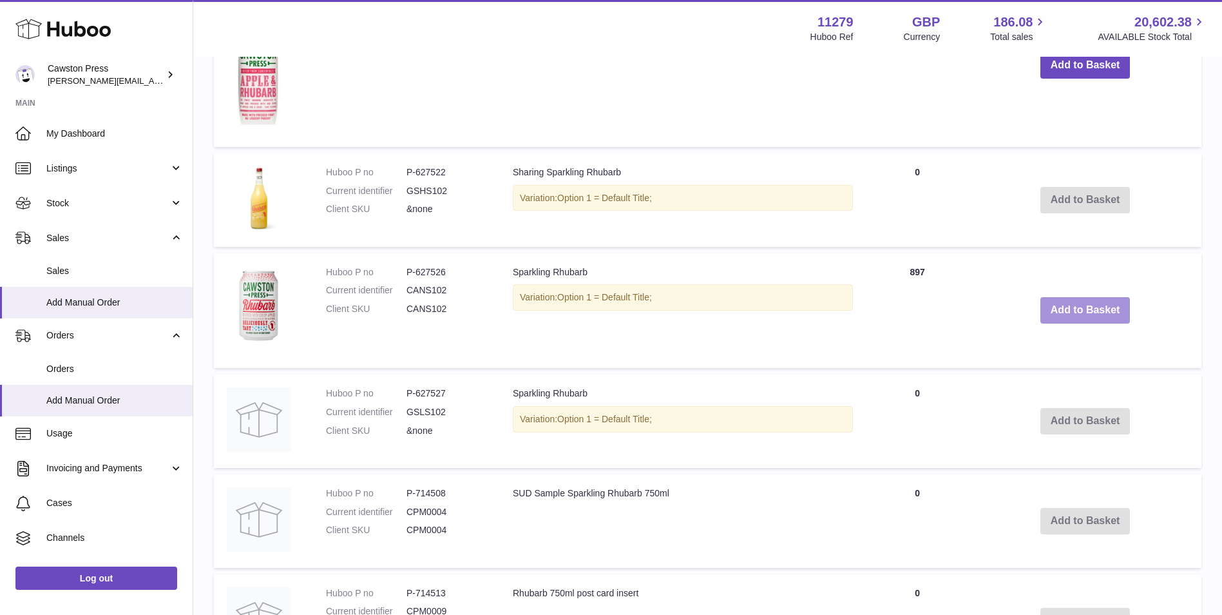
type input "****"
click at [1094, 307] on button "Add to Basket" at bounding box center [1086, 310] width 90 height 26
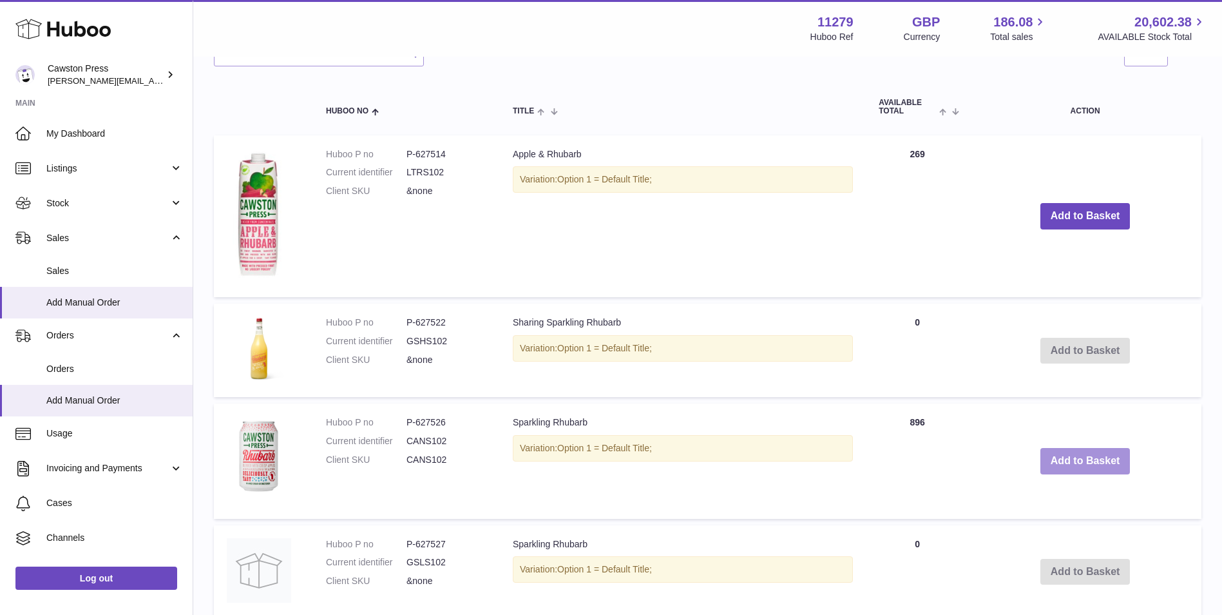
scroll to position [257, 0]
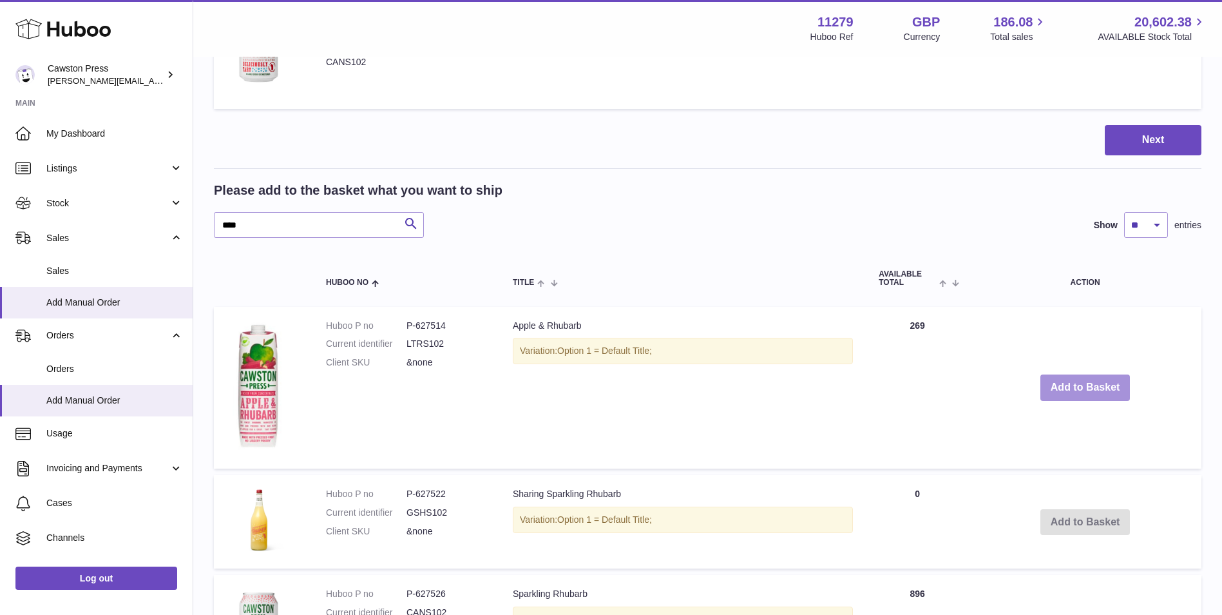
click at [1087, 394] on button "Add to Basket" at bounding box center [1086, 387] width 90 height 26
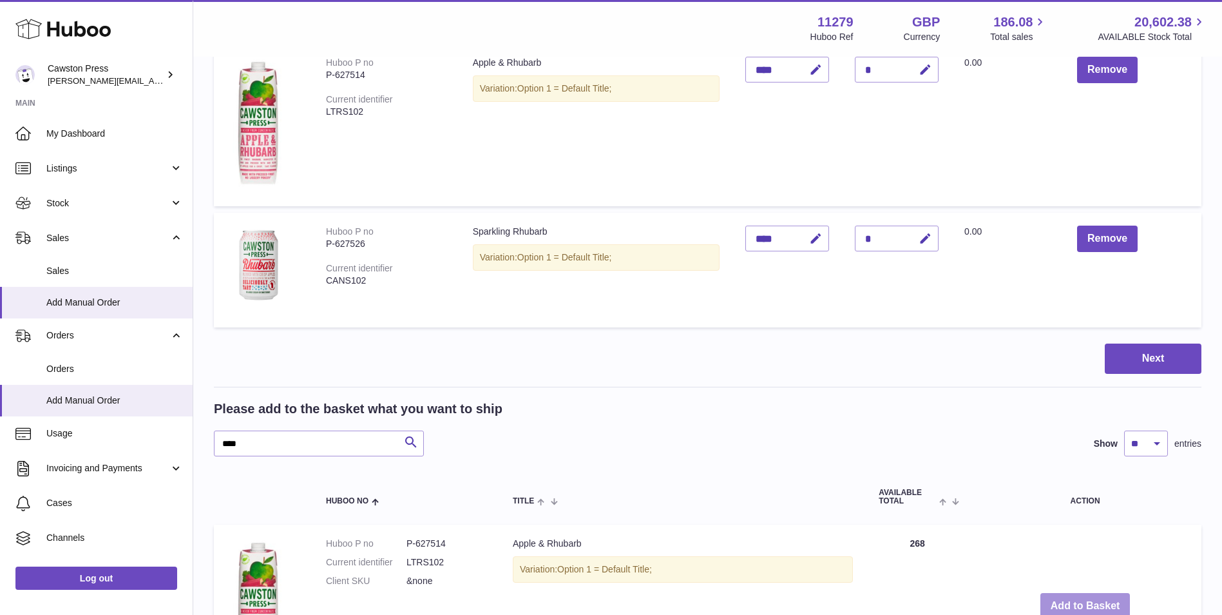
scroll to position [39, 0]
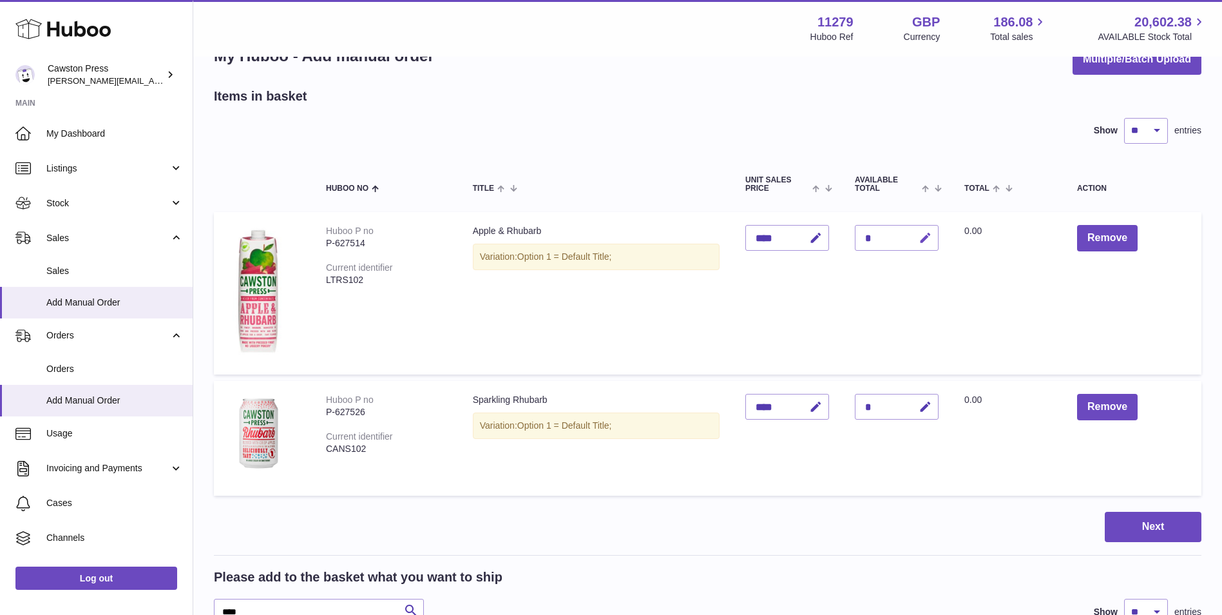
click at [928, 236] on icon "button" at bounding box center [926, 238] width 14 height 14
type input "**"
click at [930, 242] on icon "submit" at bounding box center [926, 238] width 12 height 12
click at [927, 408] on icon "button" at bounding box center [926, 407] width 14 height 14
drag, startPoint x: 878, startPoint y: 404, endPoint x: 863, endPoint y: 405, distance: 14.2
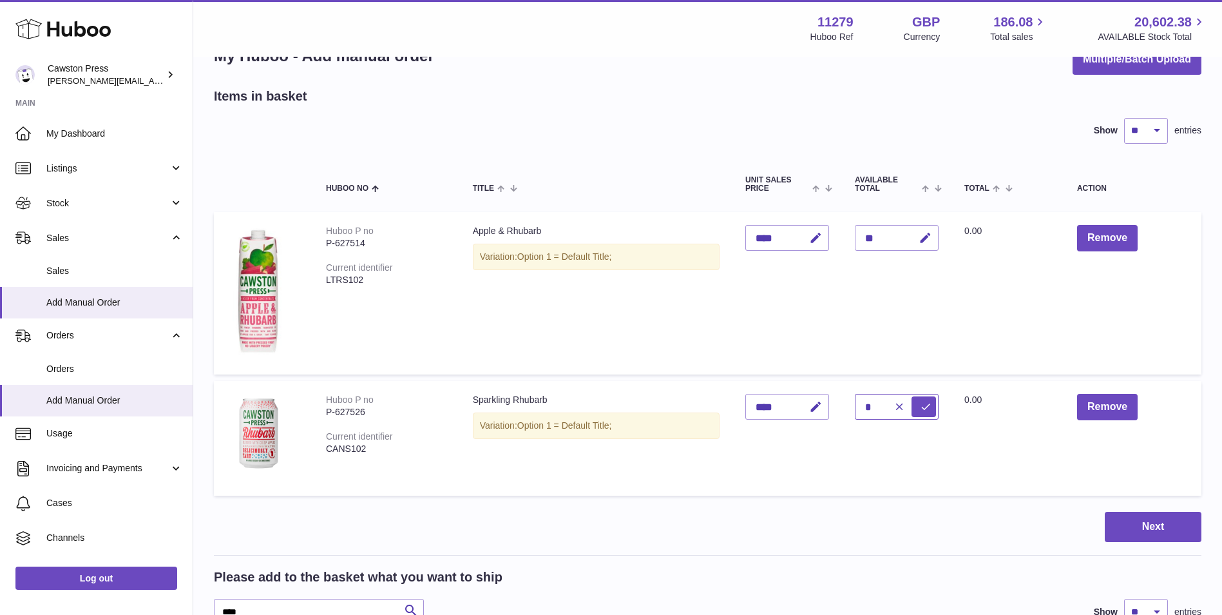
click at [863, 405] on input "*" at bounding box center [897, 407] width 84 height 26
type input "**"
click at [927, 407] on icon "submit" at bounding box center [926, 407] width 12 height 12
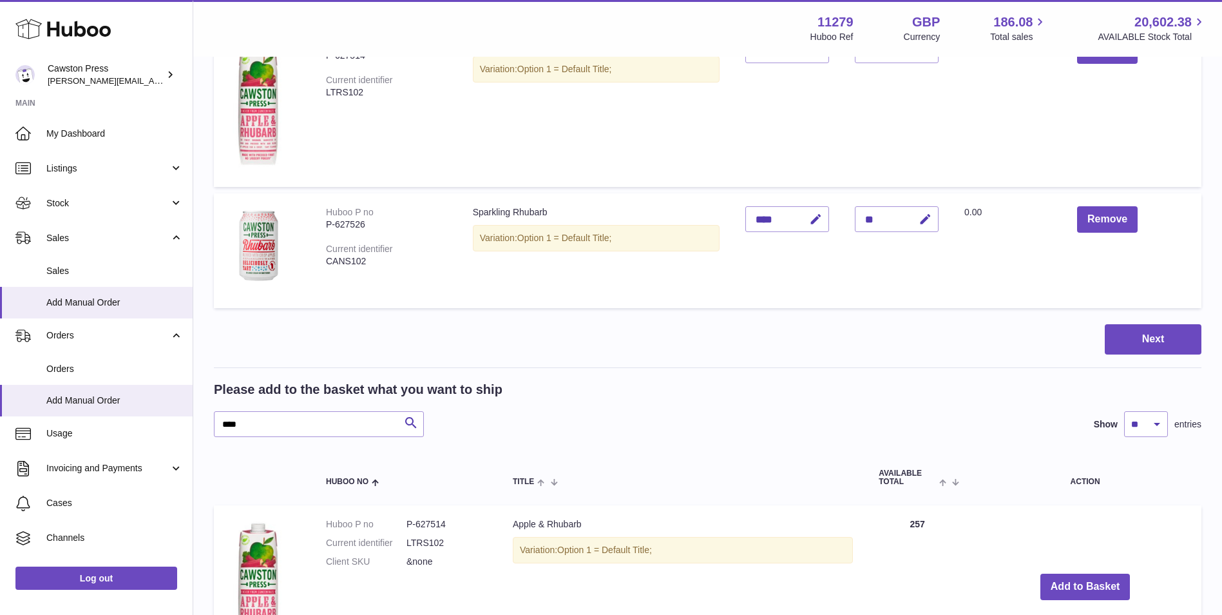
scroll to position [233, 0]
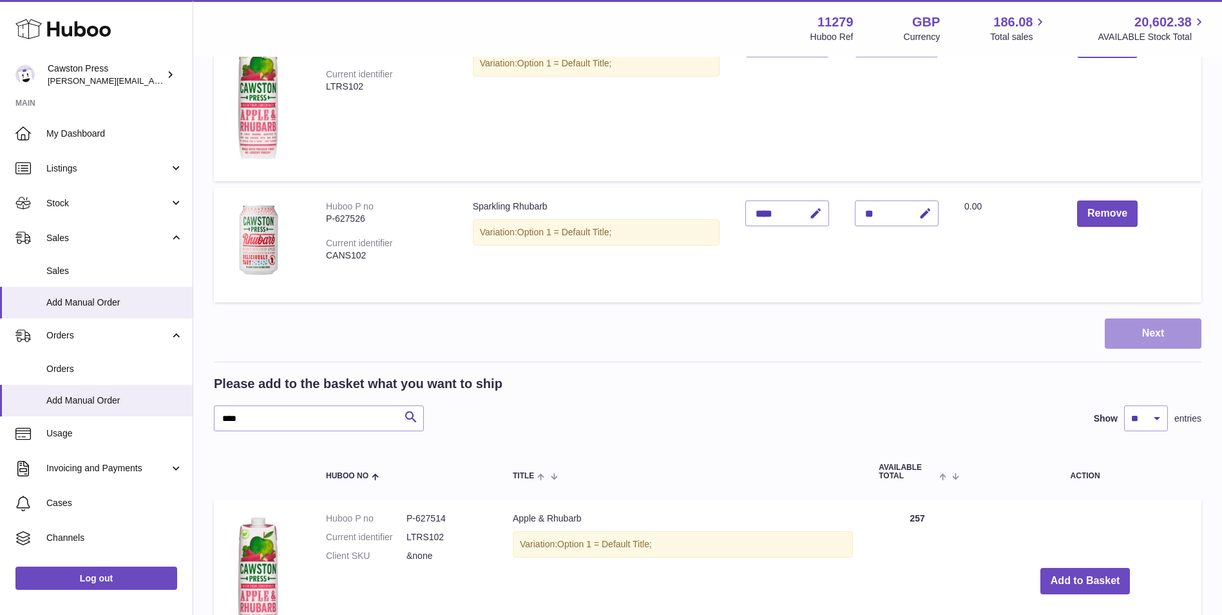
click at [1146, 335] on button "Next" at bounding box center [1153, 333] width 97 height 30
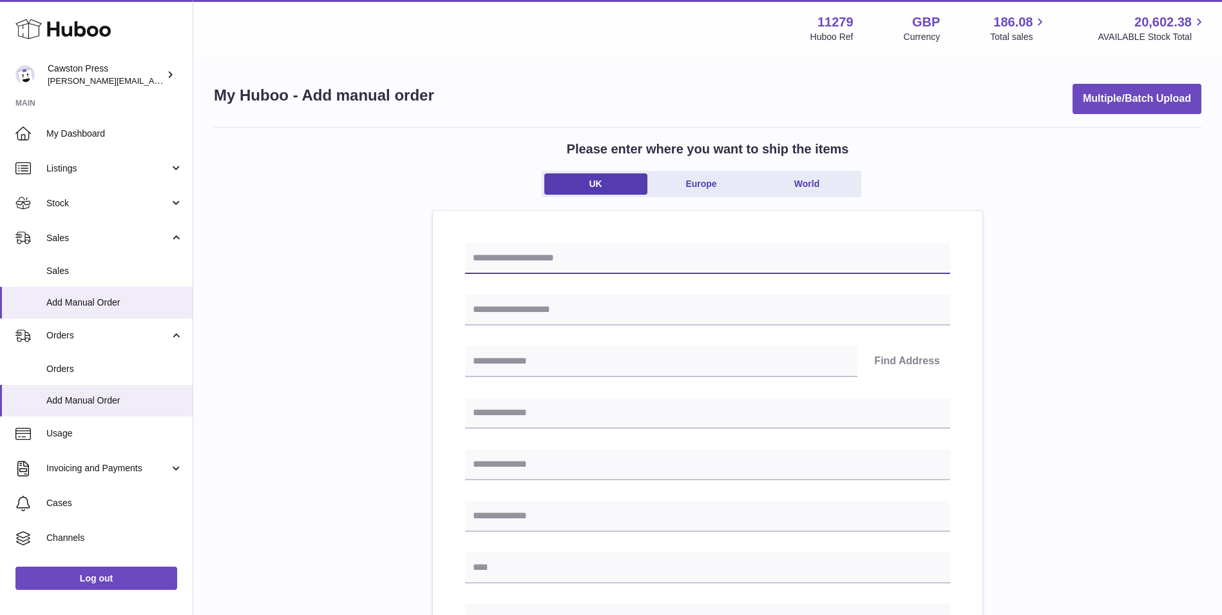
click at [634, 264] on input "text" at bounding box center [707, 258] width 485 height 31
type input "*"
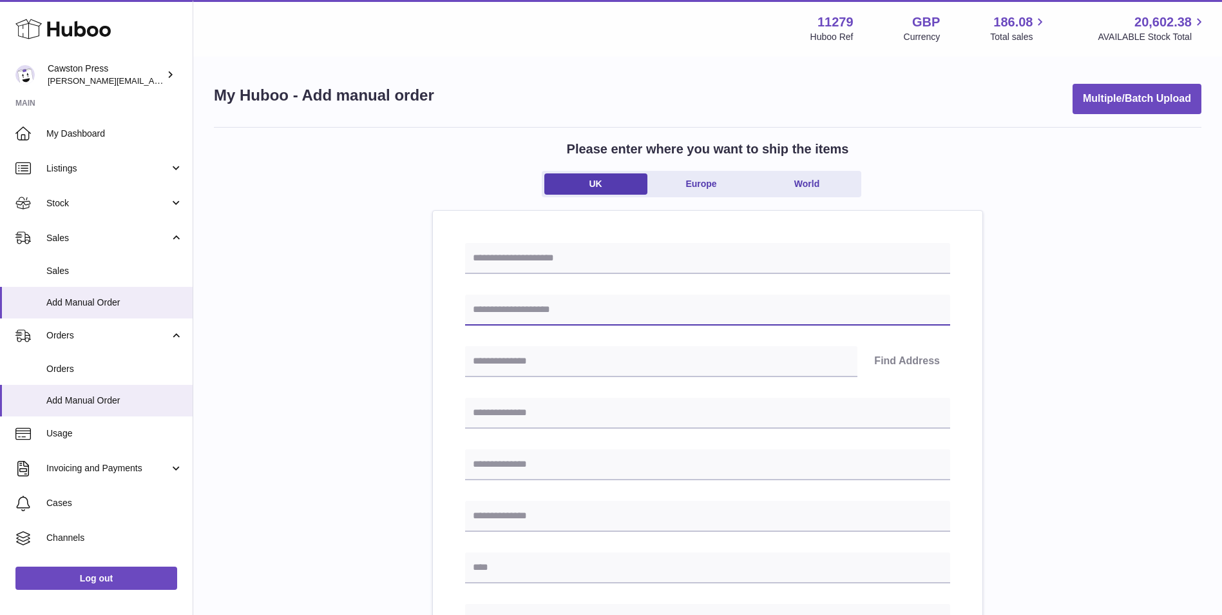
click at [517, 309] on input "text" at bounding box center [707, 309] width 485 height 31
type input "**********"
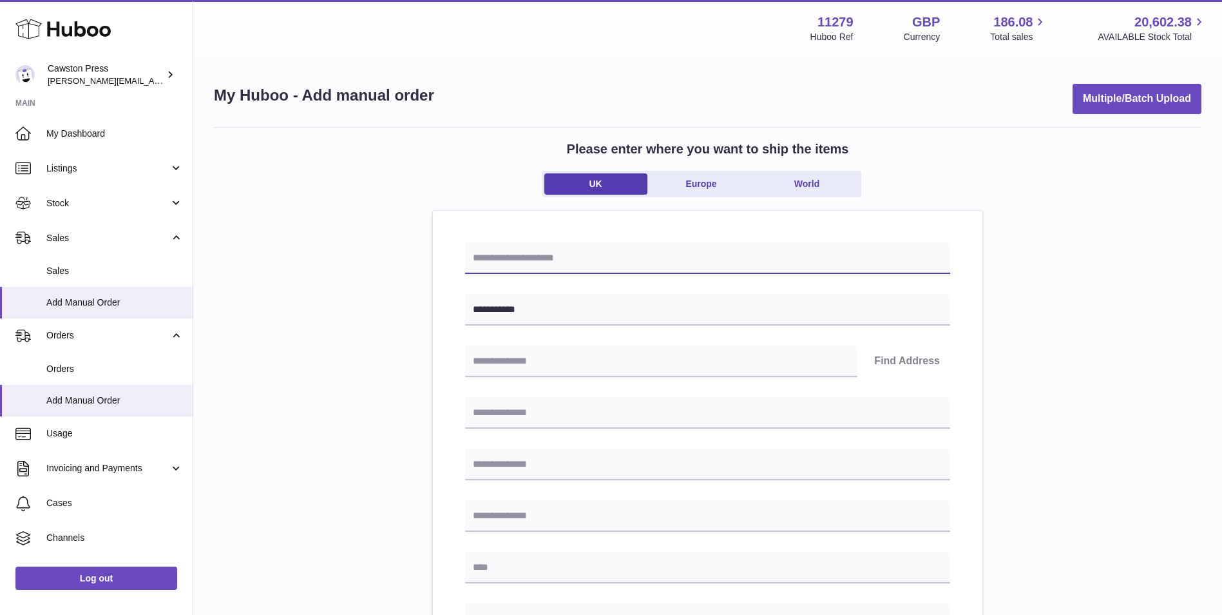
type input "**********"
type input "********"
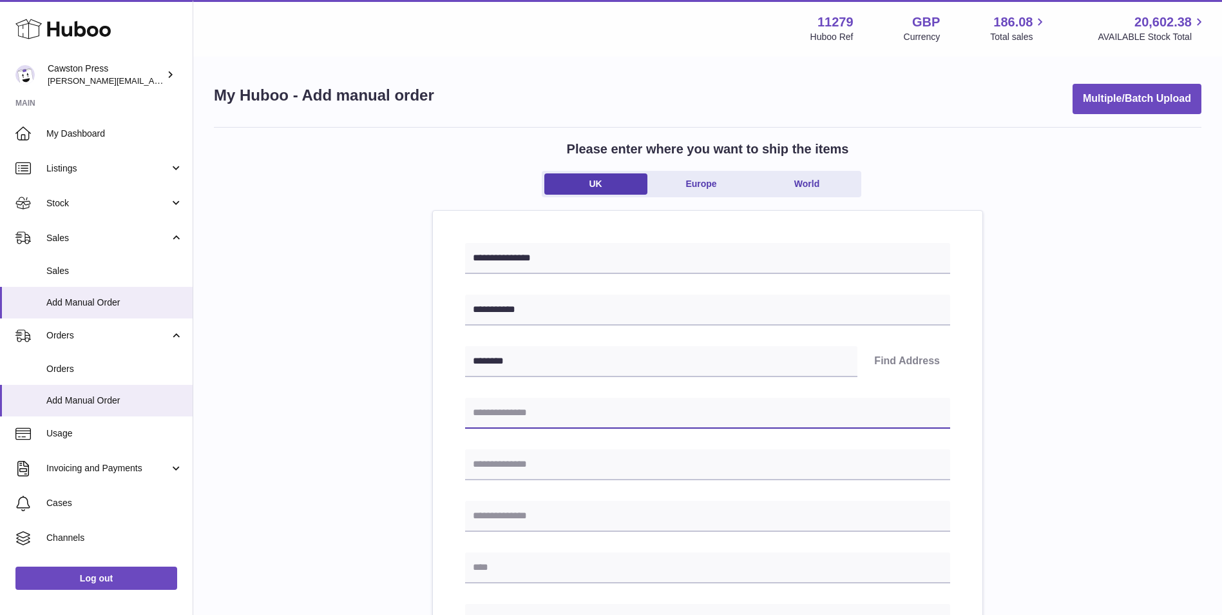
type input "**********"
type input "******"
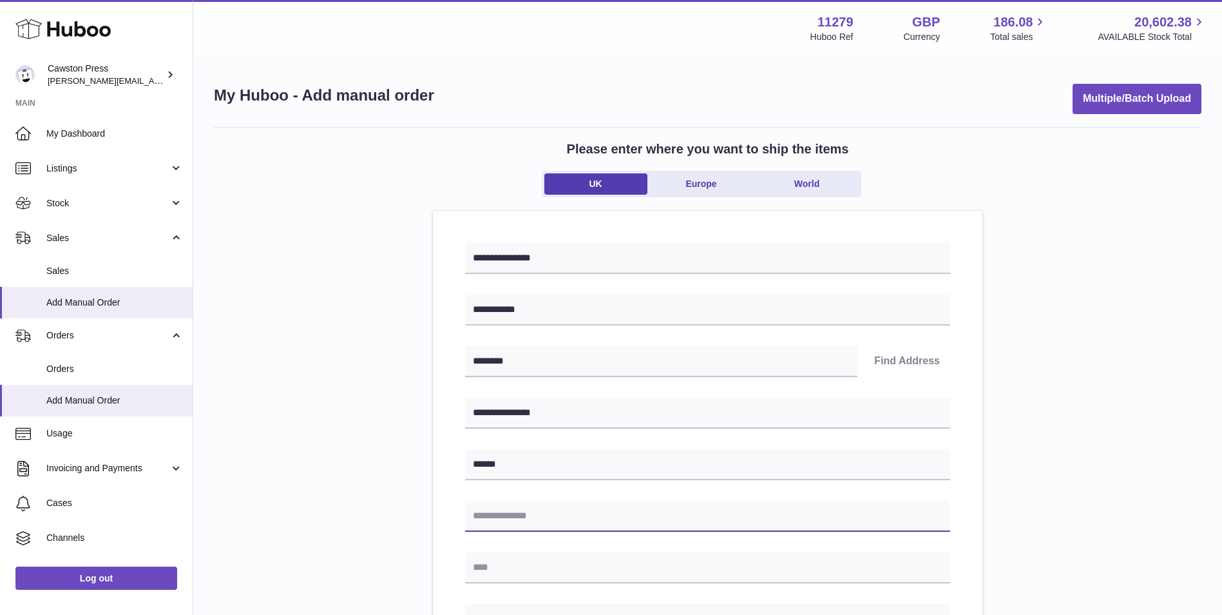
type input "**********"
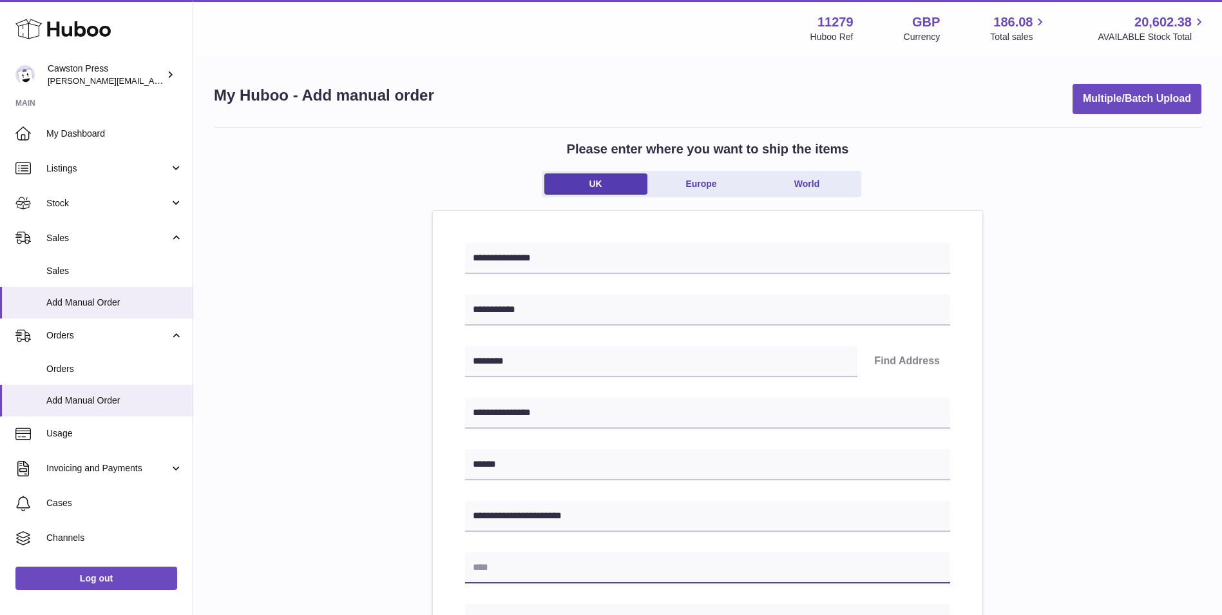
type input "**********"
type input "********"
type input "**********"
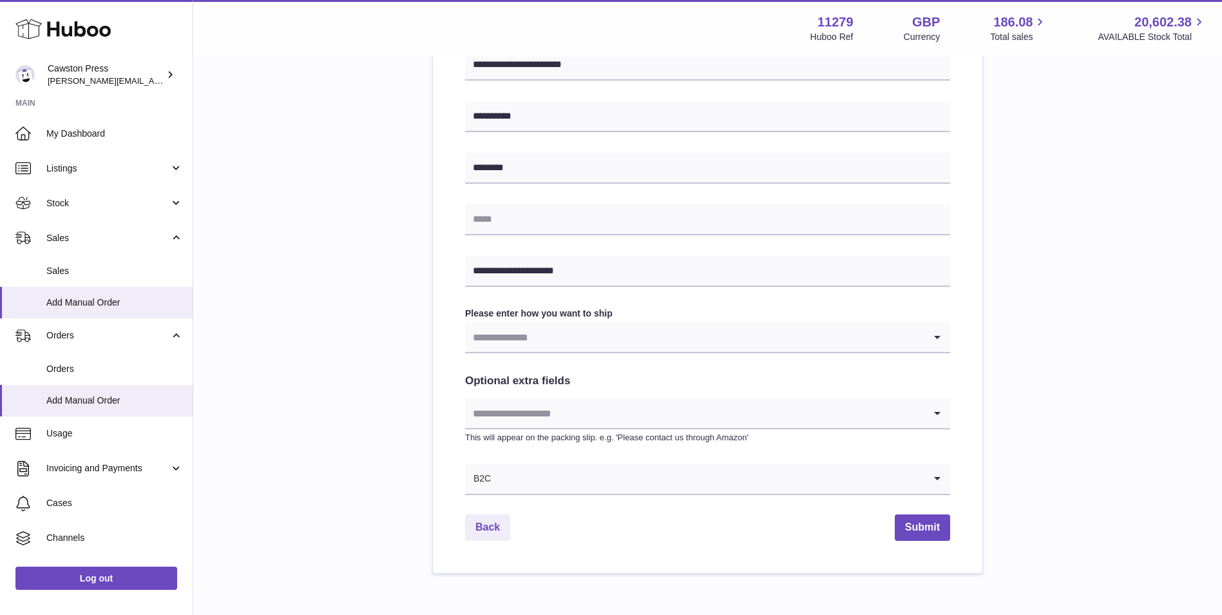
scroll to position [512, 0]
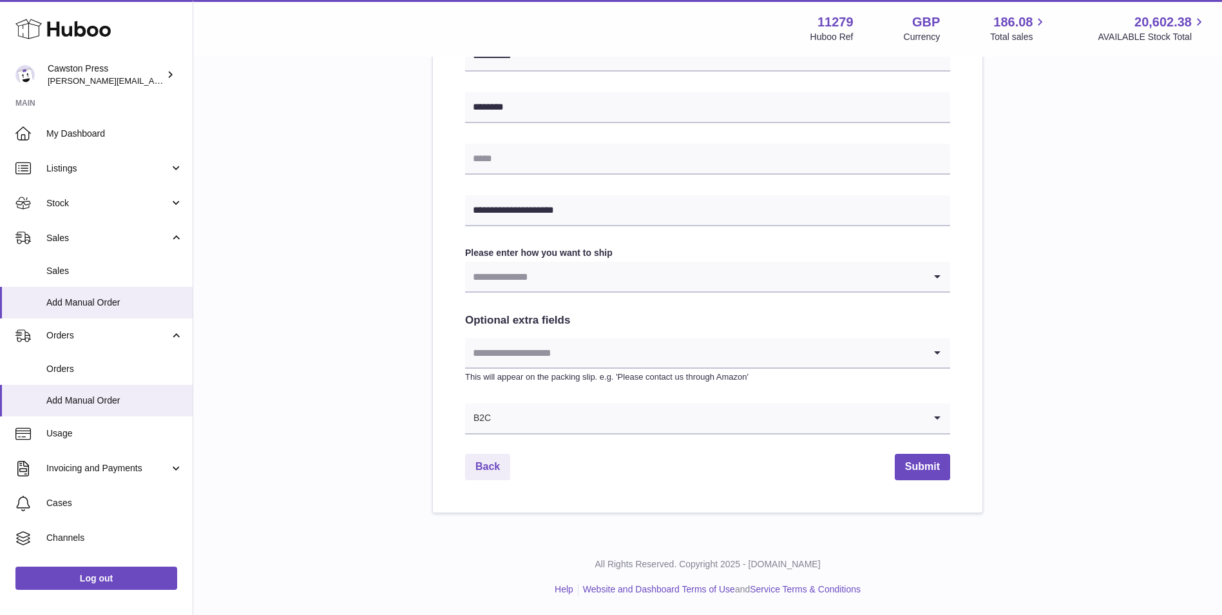
click at [622, 279] on input "Search for option" at bounding box center [694, 277] width 459 height 30
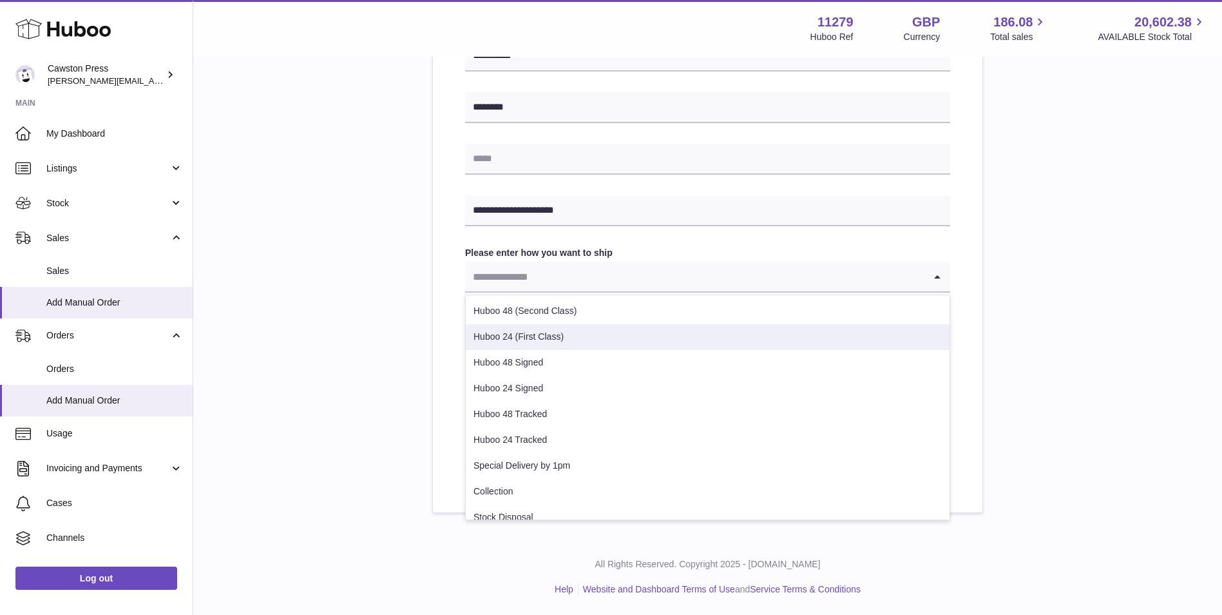
click at [546, 335] on li "Huboo 24 (First Class)" at bounding box center [708, 337] width 484 height 26
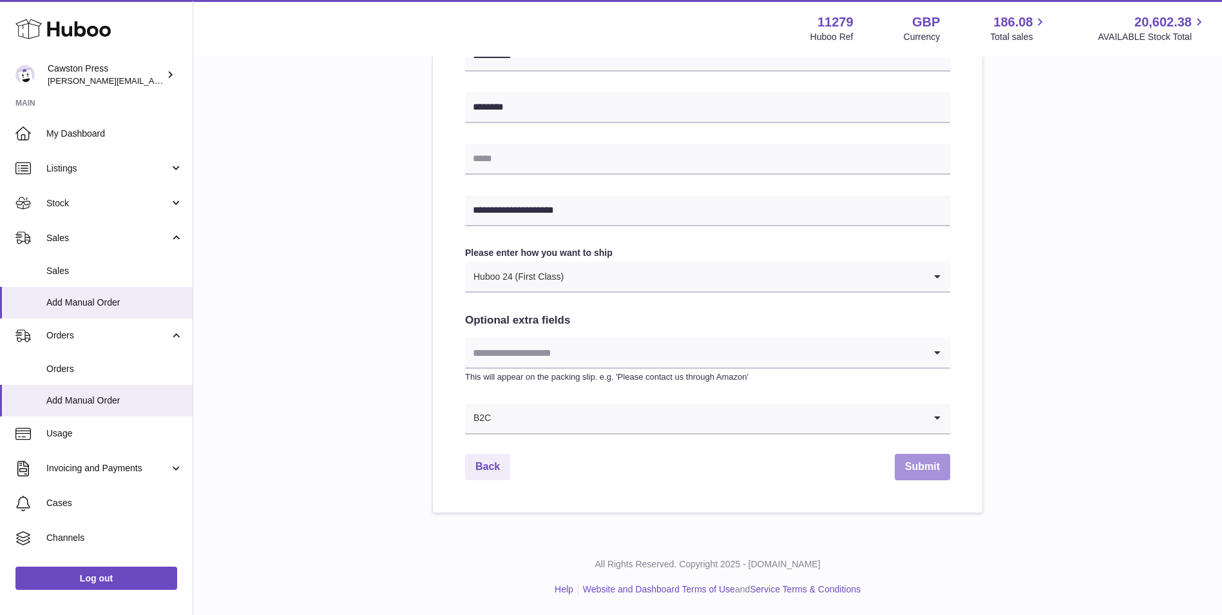
click at [934, 464] on button "Submit" at bounding box center [922, 467] width 55 height 26
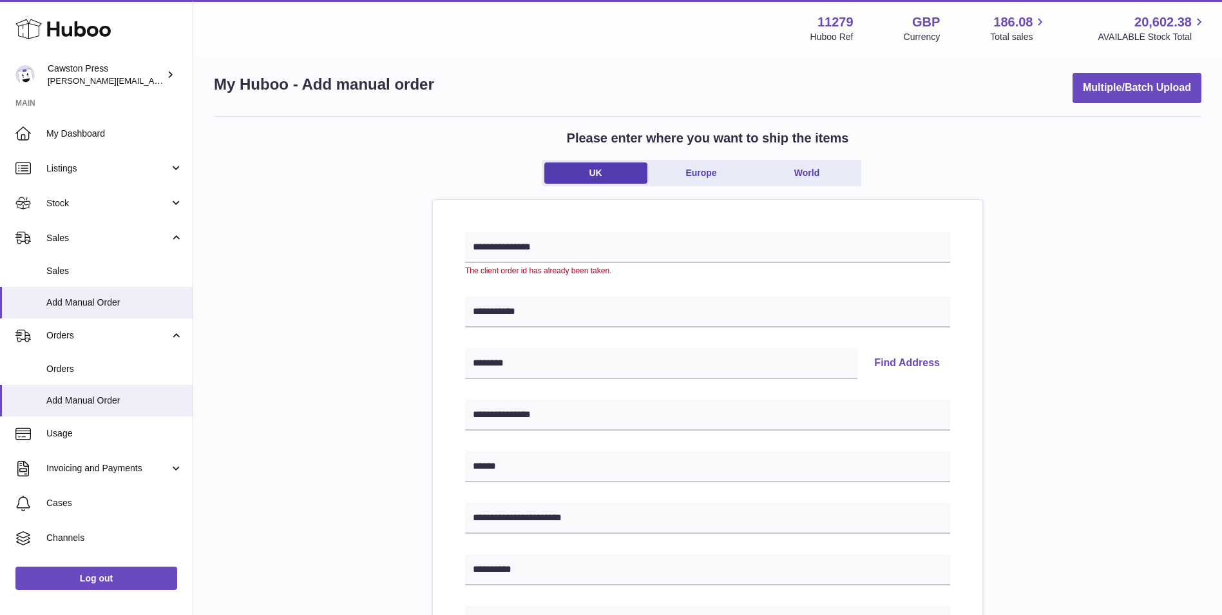
scroll to position [0, 0]
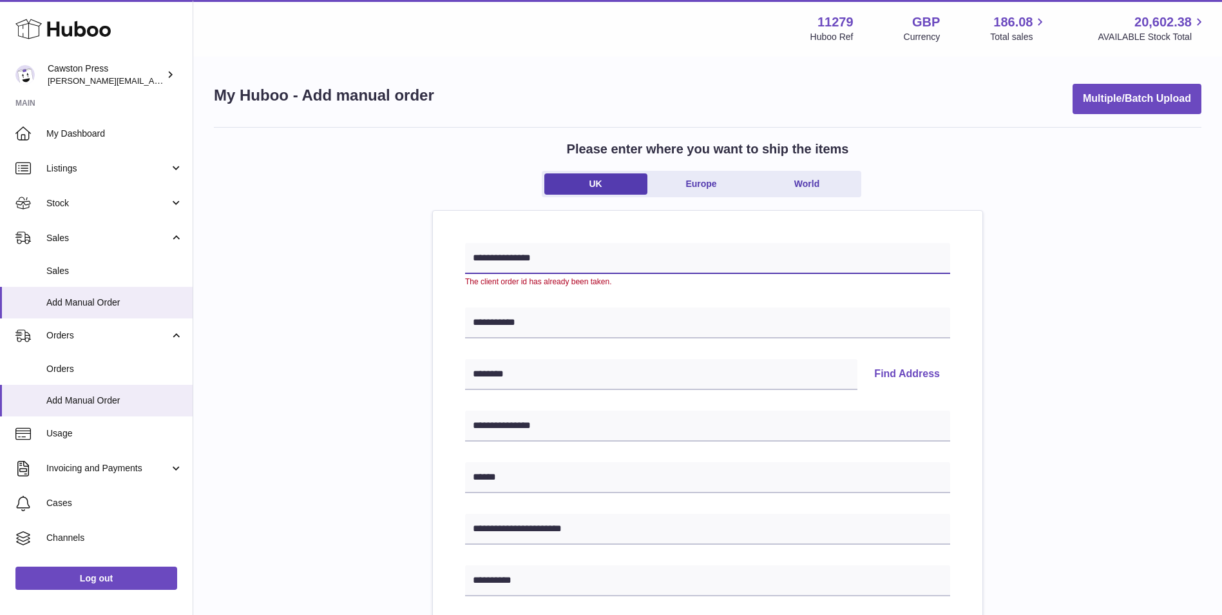
click at [554, 261] on input "**********" at bounding box center [707, 258] width 485 height 31
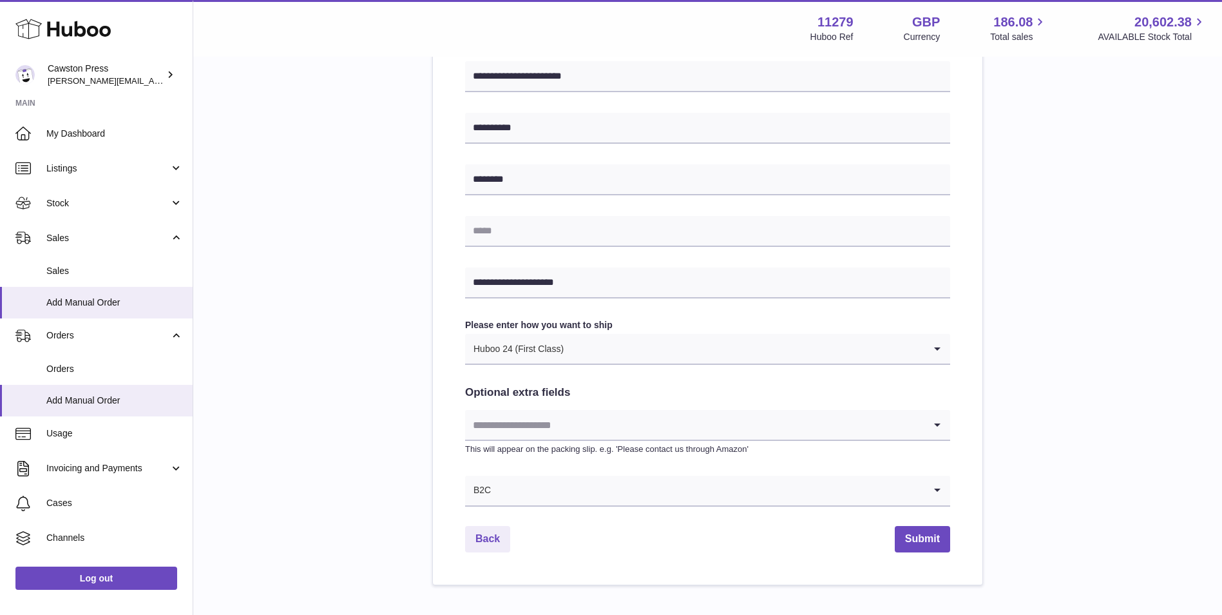
scroll to position [512, 0]
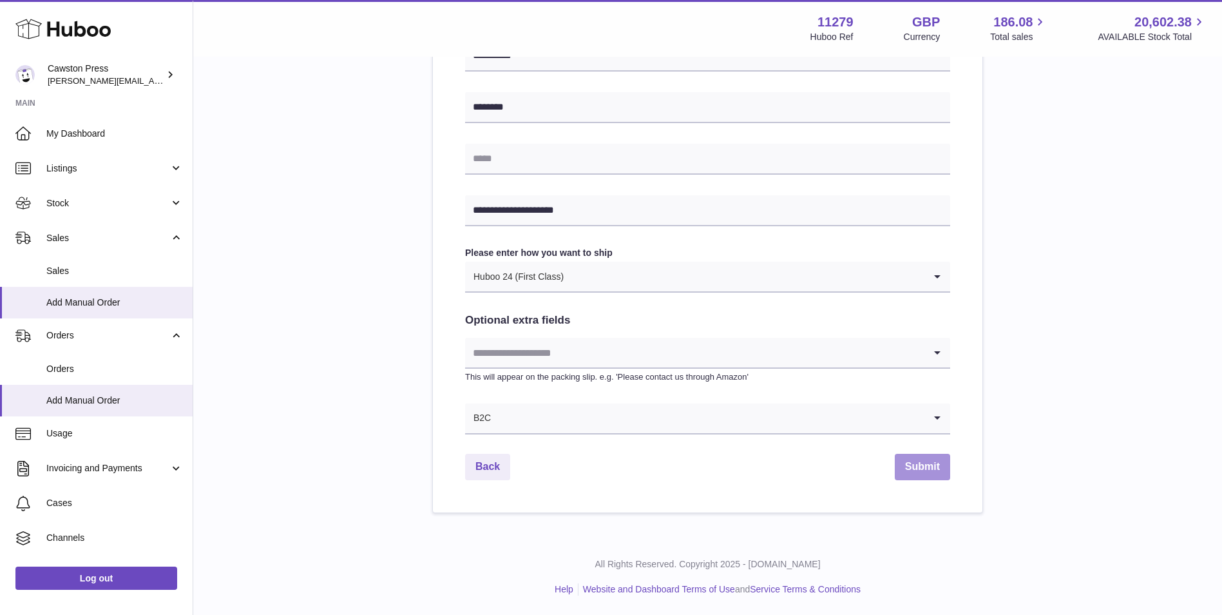
type input "**********"
click at [918, 459] on button "Submit" at bounding box center [922, 467] width 55 height 26
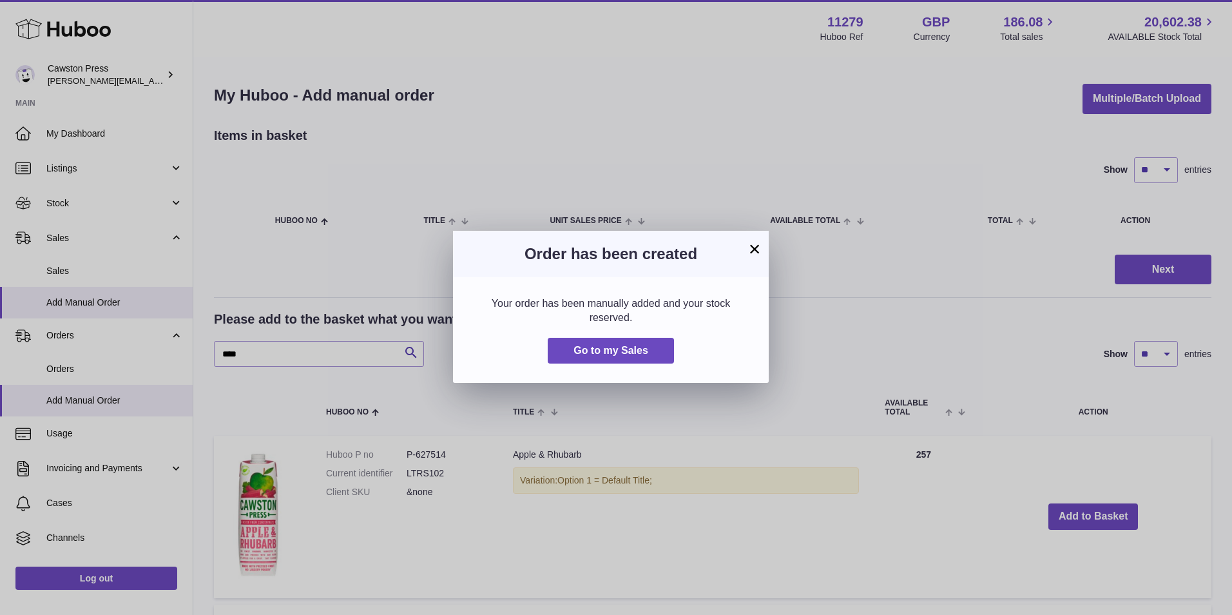
click at [756, 247] on button "×" at bounding box center [754, 248] width 15 height 15
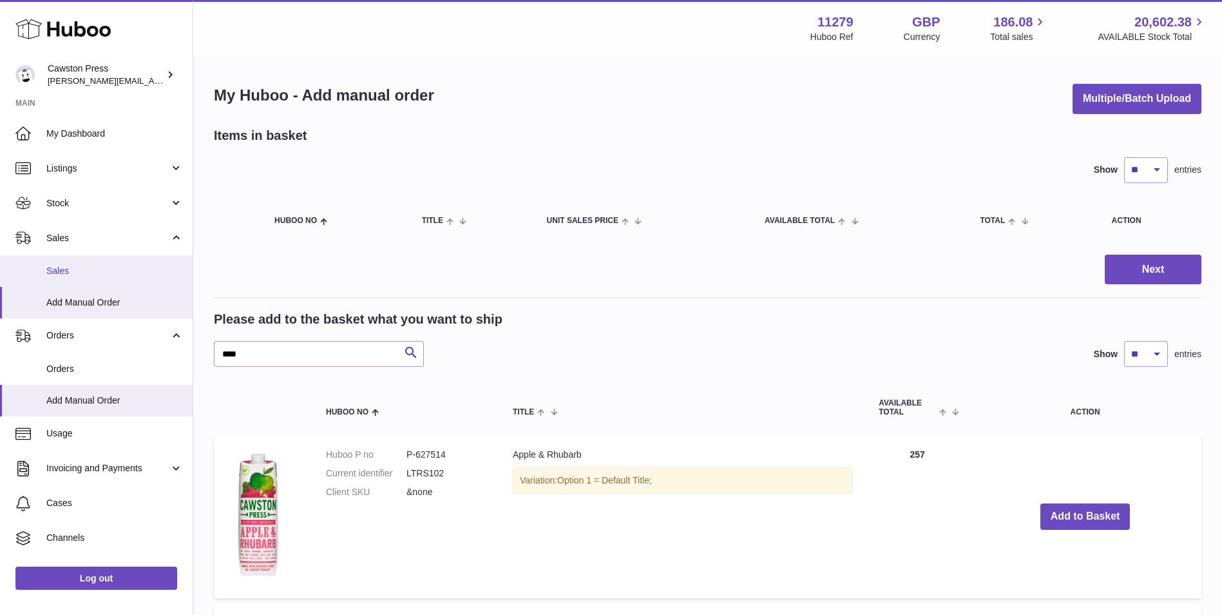
click at [58, 270] on span "Sales" at bounding box center [114, 271] width 137 height 12
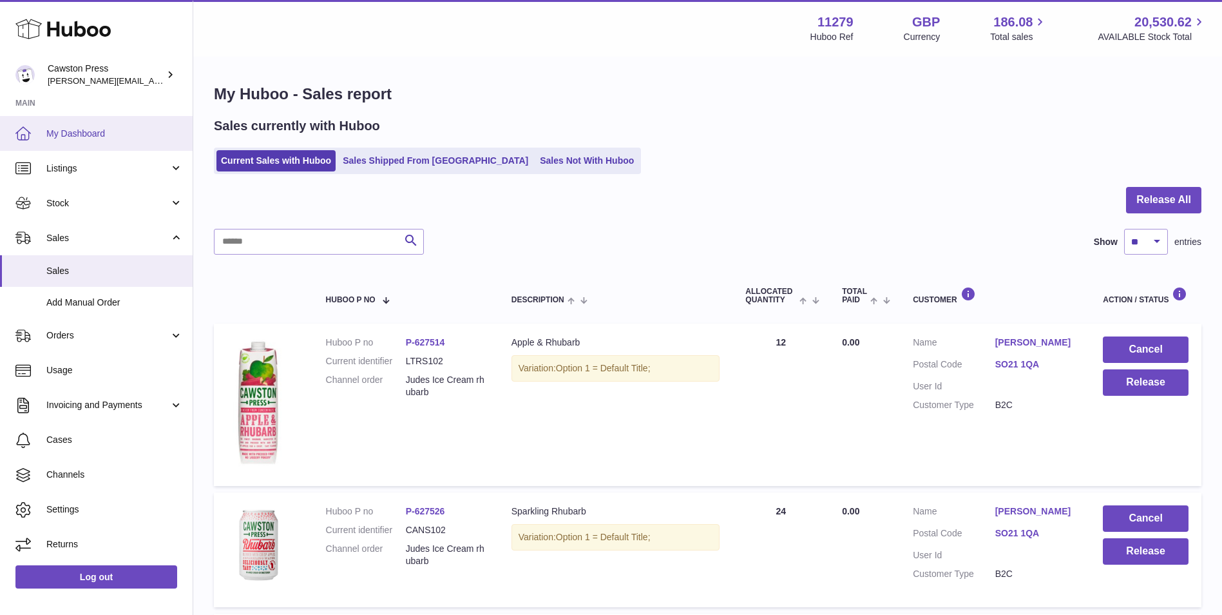
click at [77, 131] on span "My Dashboard" at bounding box center [114, 134] width 137 height 12
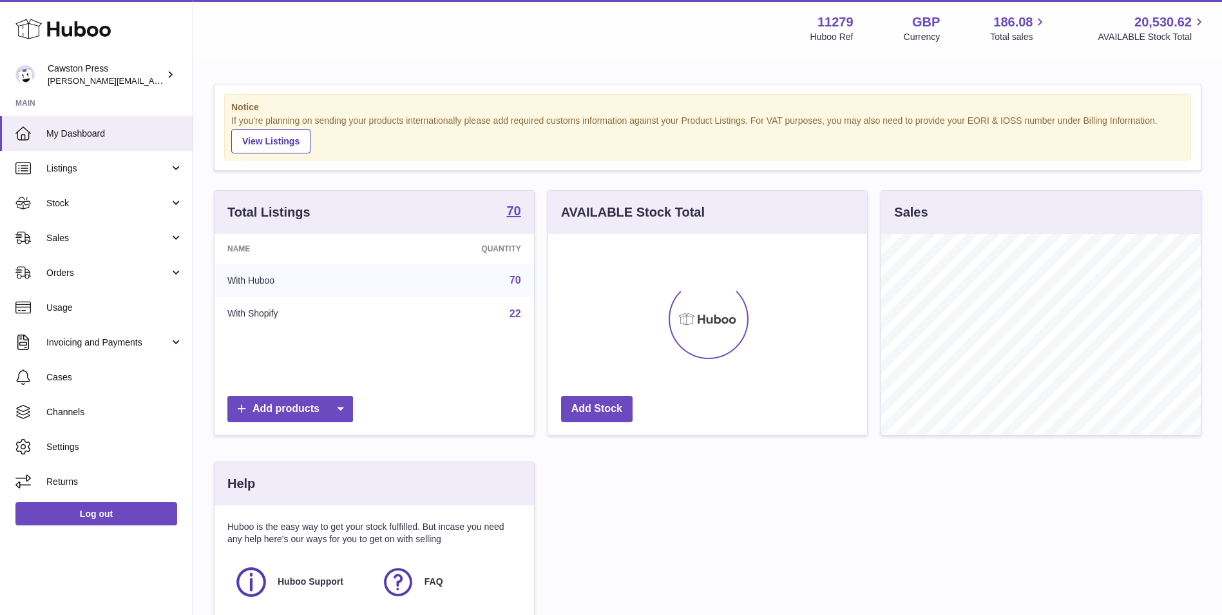
scroll to position [201, 319]
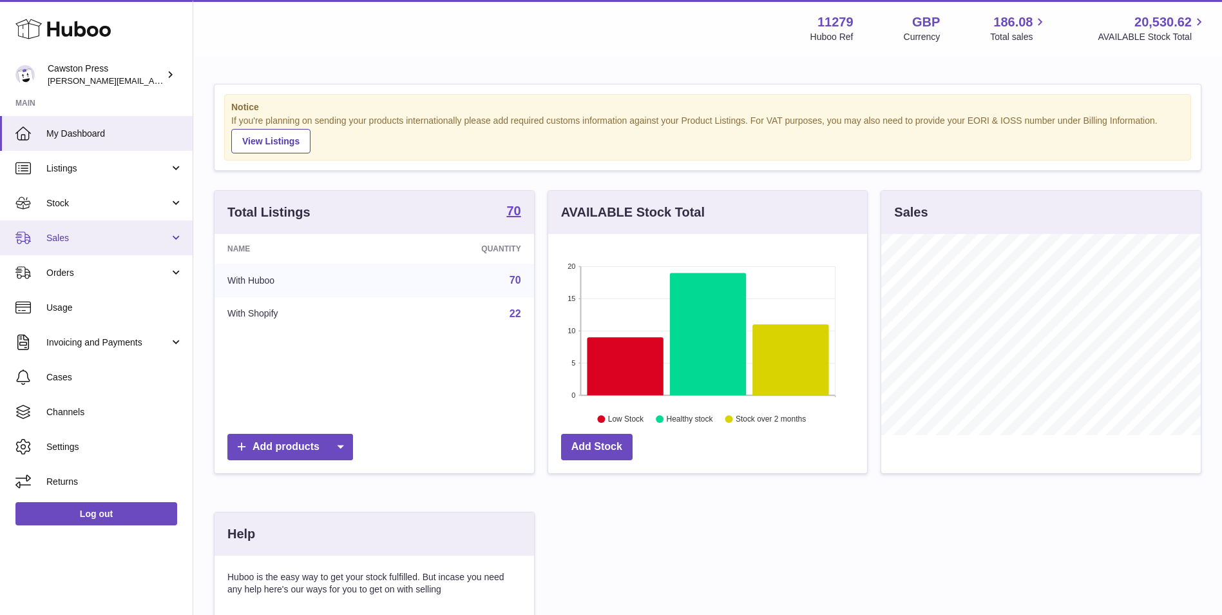
click at [86, 237] on span "Sales" at bounding box center [107, 238] width 123 height 12
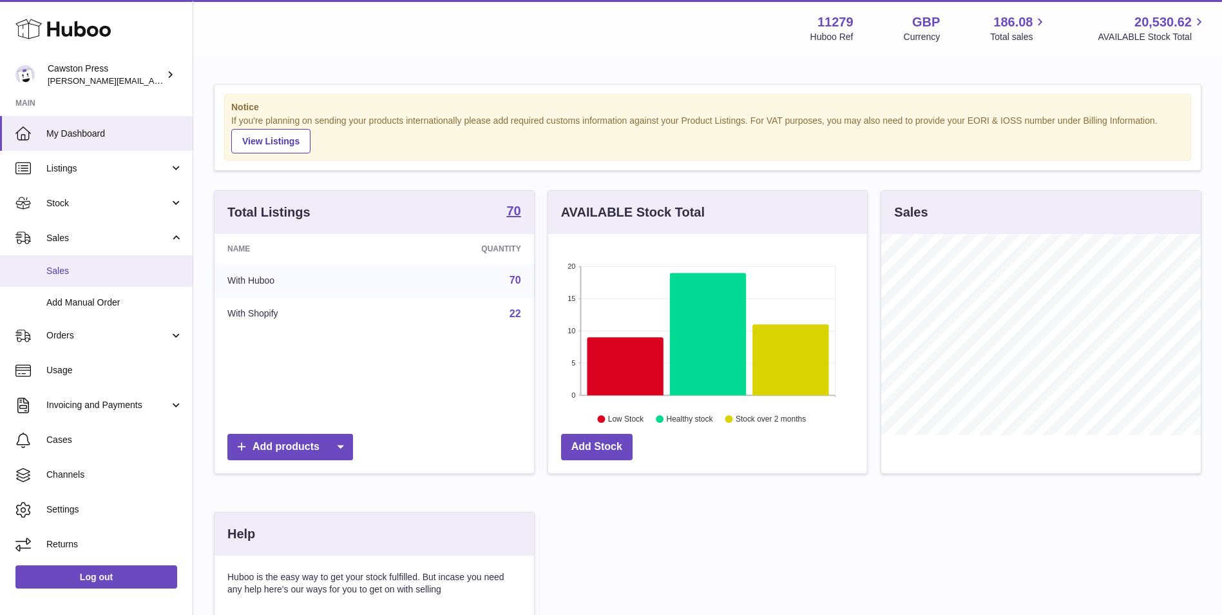
click at [74, 273] on span "Sales" at bounding box center [114, 271] width 137 height 12
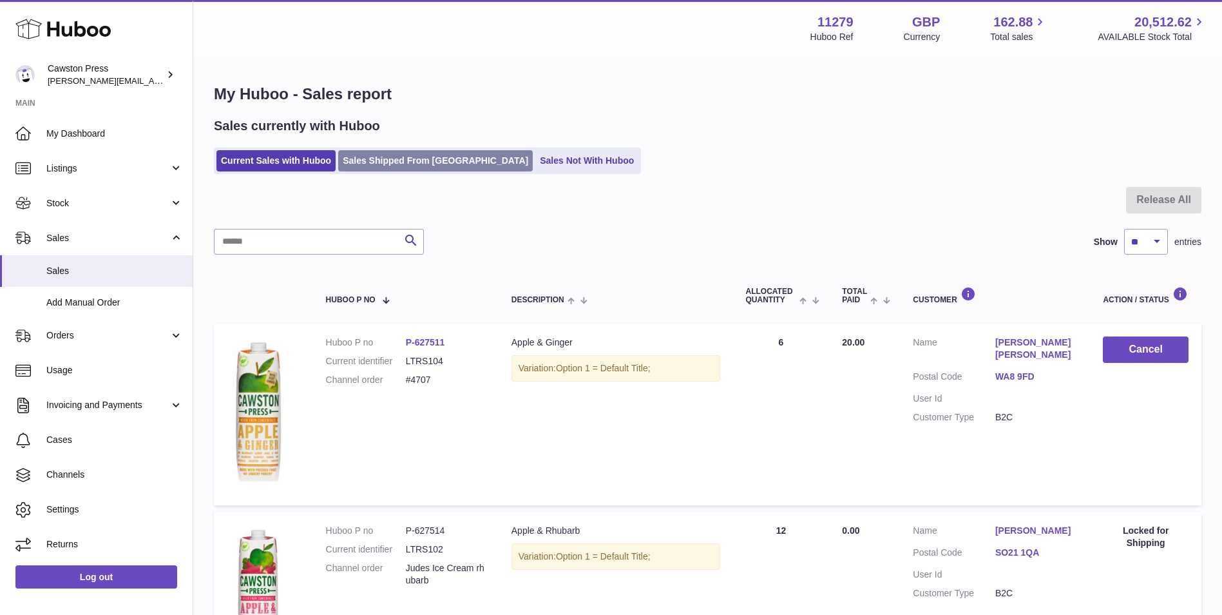
click at [402, 159] on link "Sales Shipped From [GEOGRAPHIC_DATA]" at bounding box center [435, 160] width 195 height 21
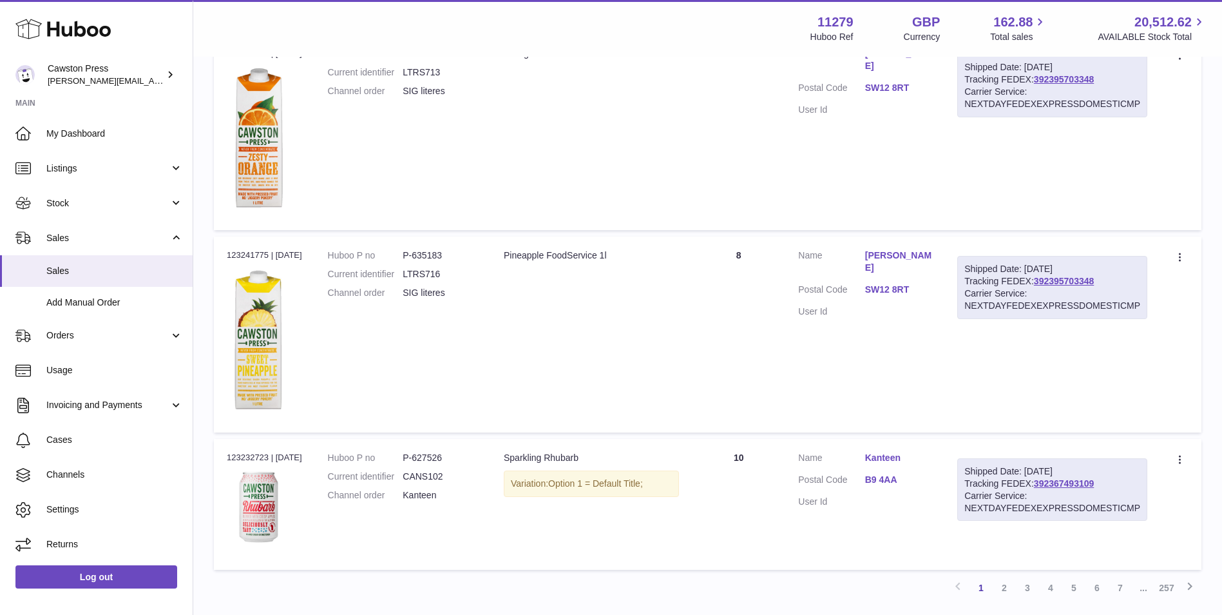
scroll to position [1336, 0]
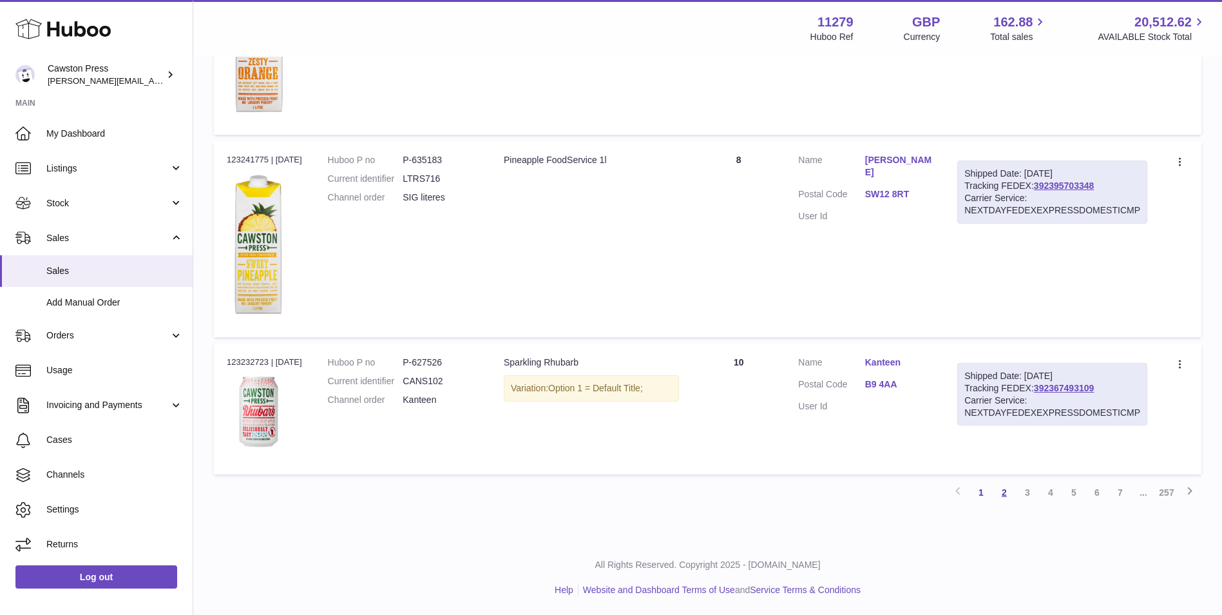
click at [1008, 496] on link "2" at bounding box center [1004, 492] width 23 height 23
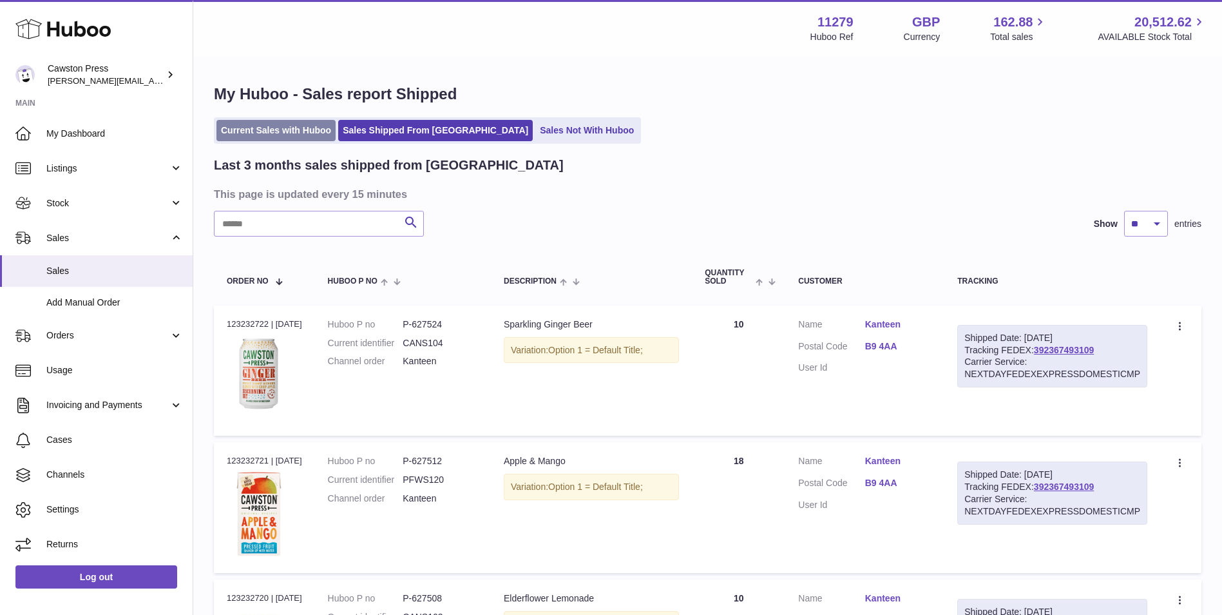
click at [284, 131] on link "Current Sales with Huboo" at bounding box center [276, 130] width 119 height 21
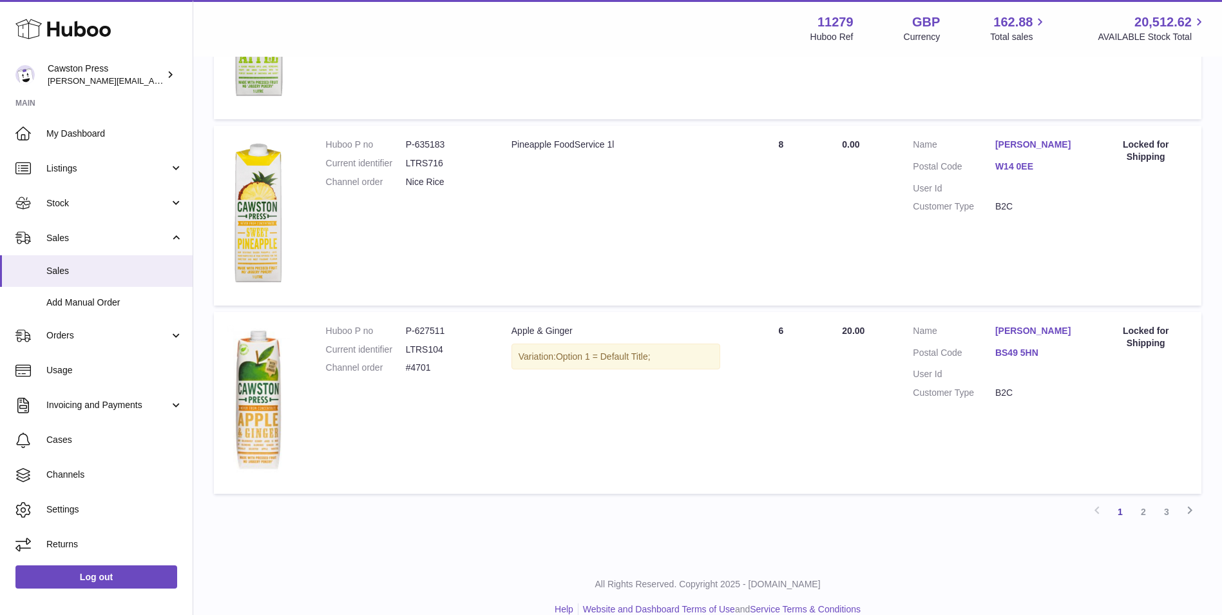
scroll to position [1418, 0]
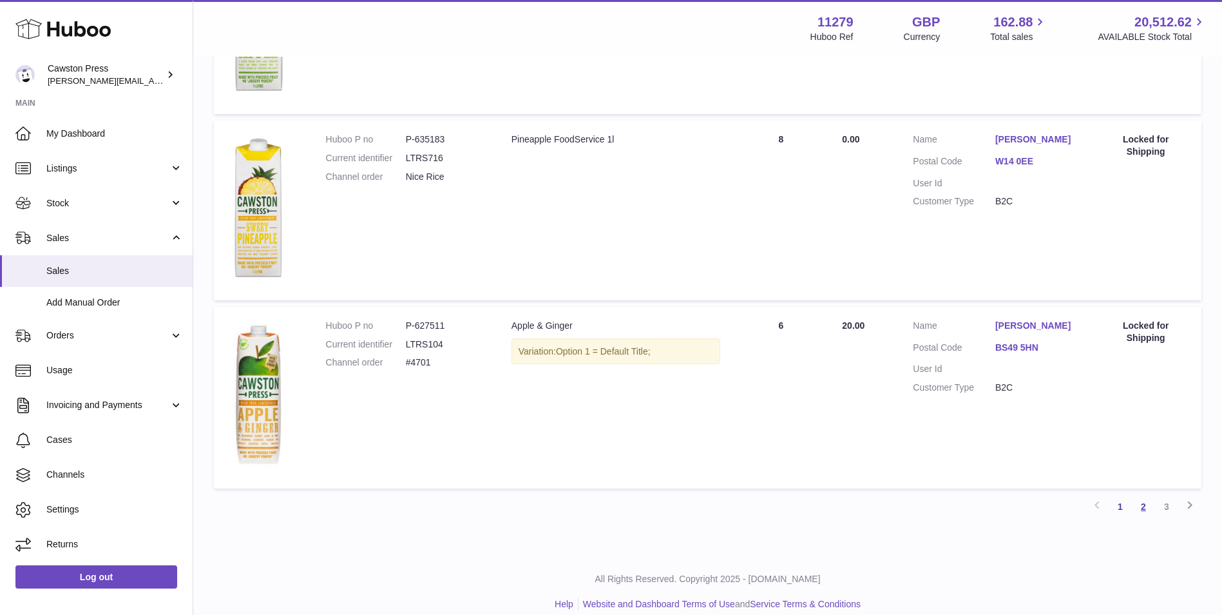
click at [1146, 505] on link "2" at bounding box center [1143, 506] width 23 height 23
